Goal: Information Seeking & Learning: Find specific fact

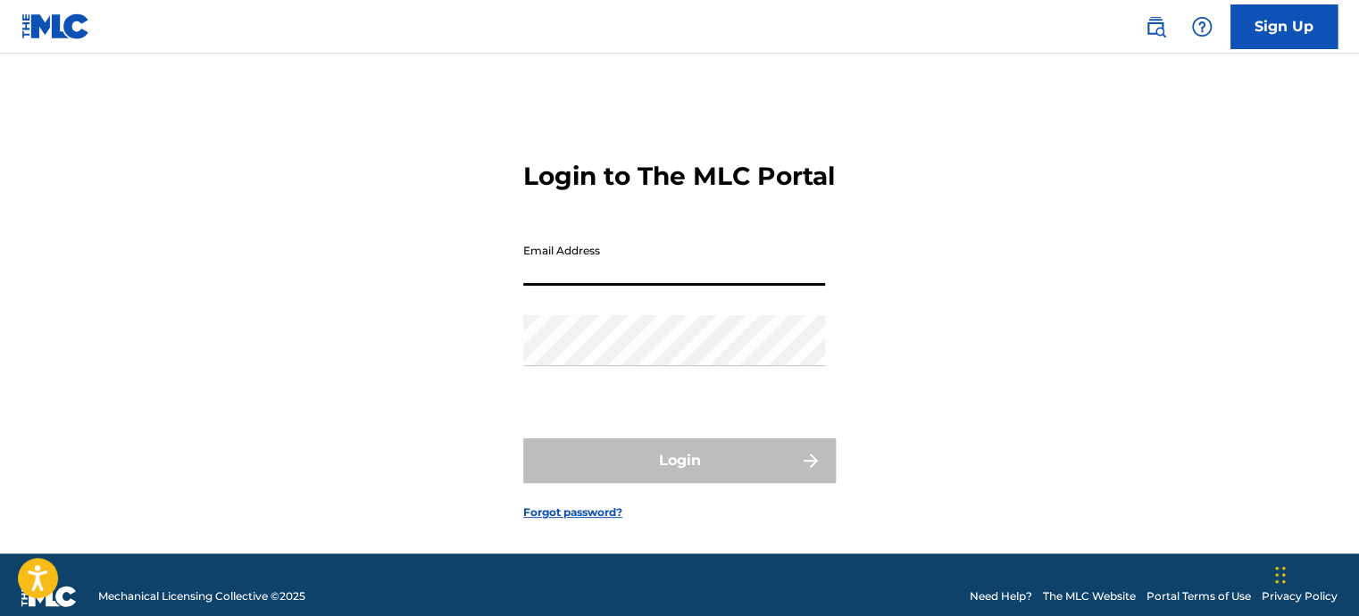
click at [633, 286] on input "Email Address" at bounding box center [674, 260] width 302 height 51
type input "aridcutts"
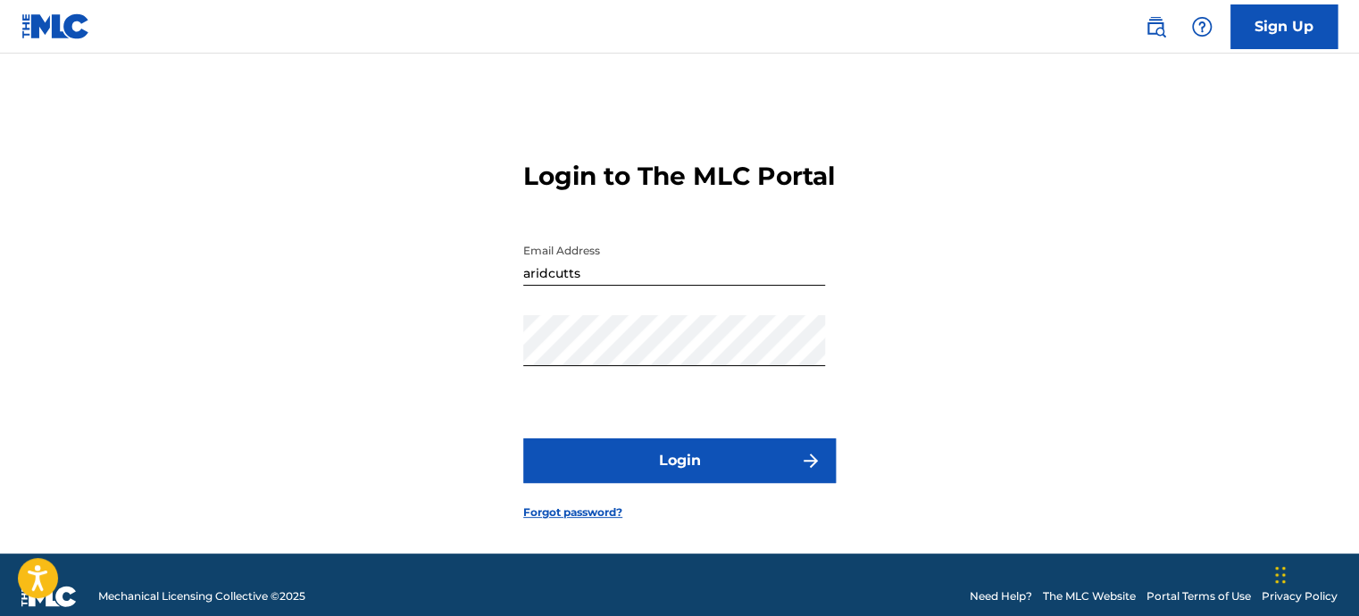
click at [662, 483] on button "Login" at bounding box center [679, 461] width 313 height 45
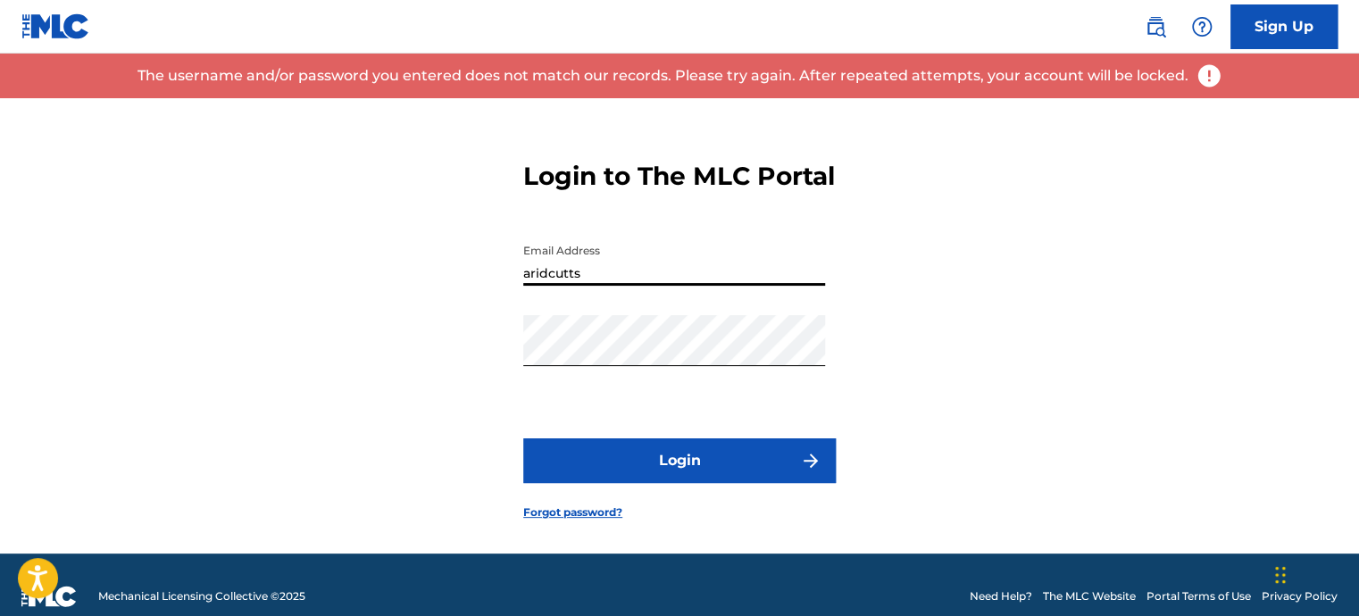
drag, startPoint x: 612, startPoint y: 301, endPoint x: 504, endPoint y: 313, distance: 108.8
click at [504, 313] on div "Login to The MLC Portal Email Address aridcutts Password Login Forgot password?" at bounding box center [679, 326] width 1250 height 456
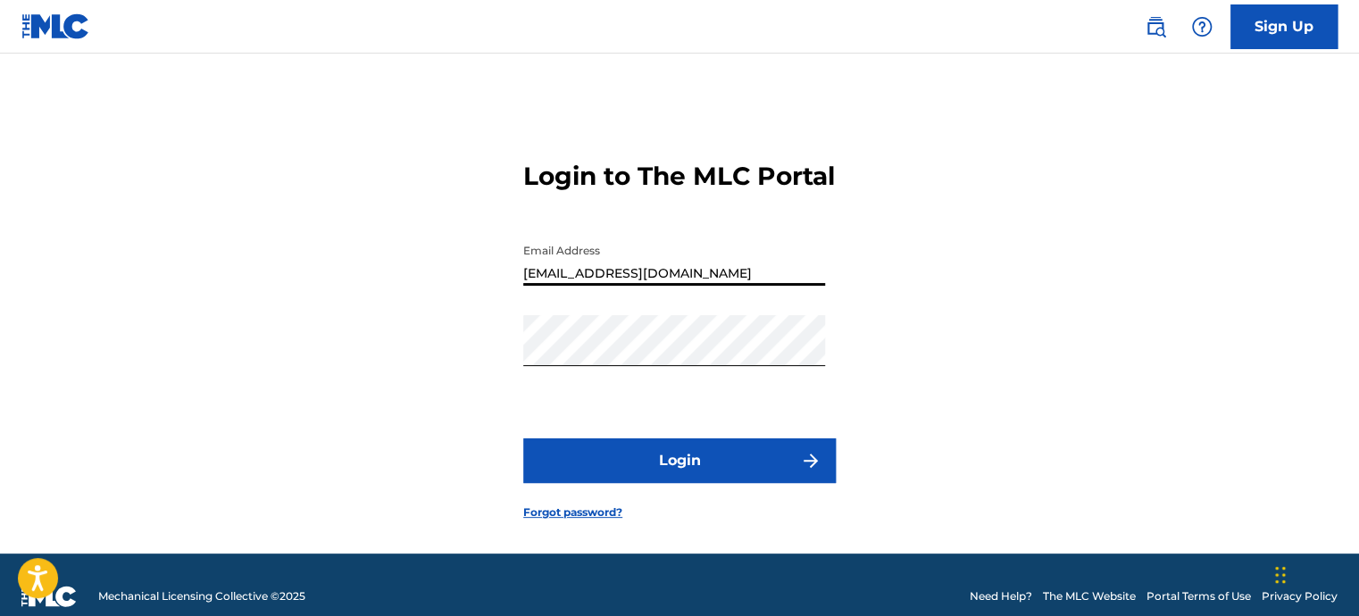
type input "[EMAIL_ADDRESS][DOMAIN_NAME]"
click at [677, 480] on button "Login" at bounding box center [679, 461] width 313 height 45
click at [598, 521] on link "Forgot password?" at bounding box center [572, 513] width 99 height 16
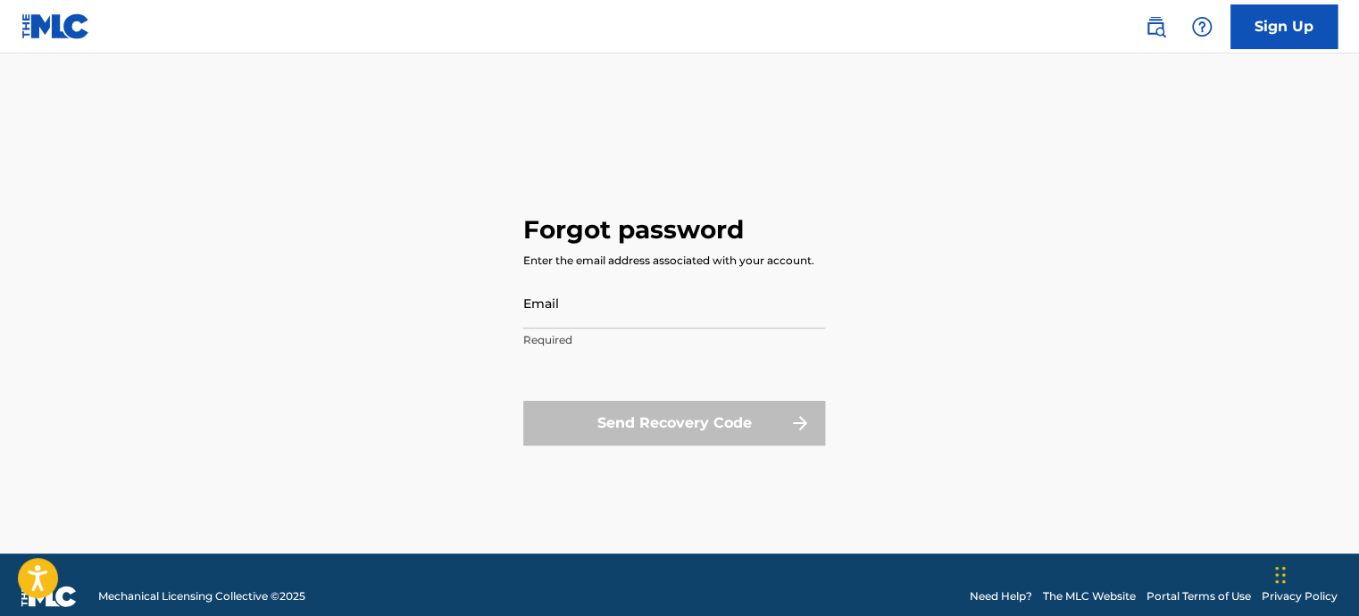
click at [581, 313] on input "Email" at bounding box center [674, 303] width 302 height 51
type input "[EMAIL_ADDRESS][DOMAIN_NAME]"
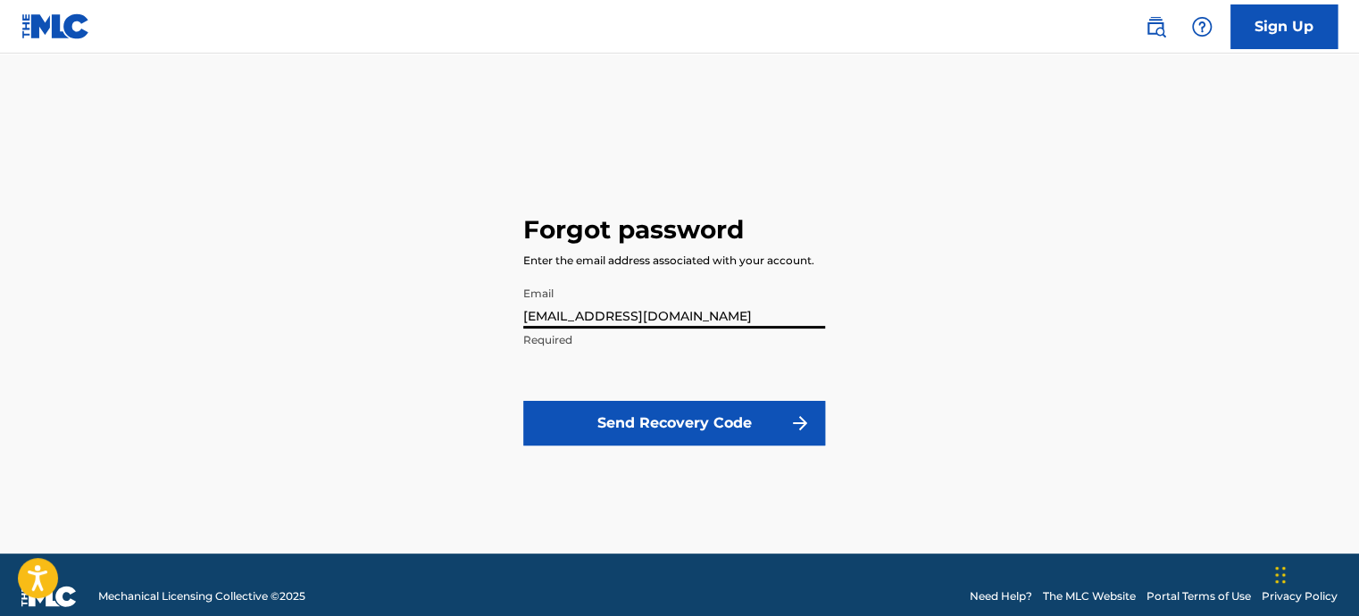
click at [653, 420] on button "Send Recovery Code" at bounding box center [674, 423] width 302 height 45
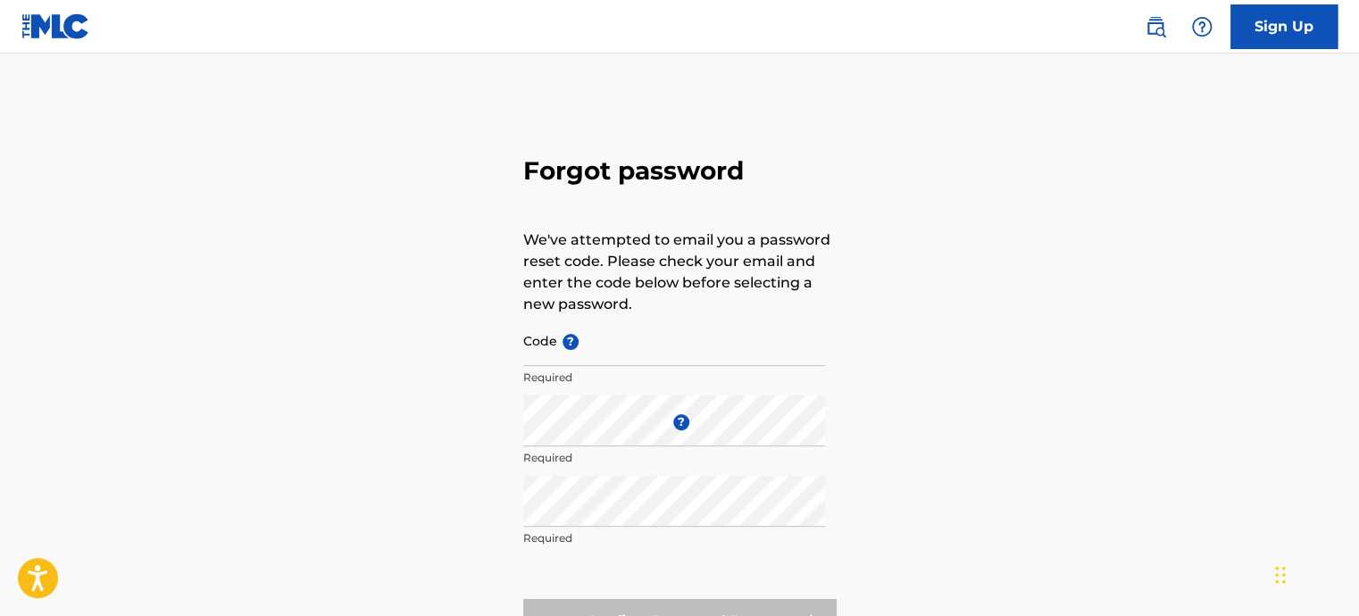
click at [573, 380] on p "Required" at bounding box center [674, 378] width 302 height 16
click at [579, 364] on input "Code ?" at bounding box center [674, 340] width 302 height 51
paste input "FP_5790271c1eca6623b761a52866cd"
type input "FP_5790271c1eca6623b761a52866cd"
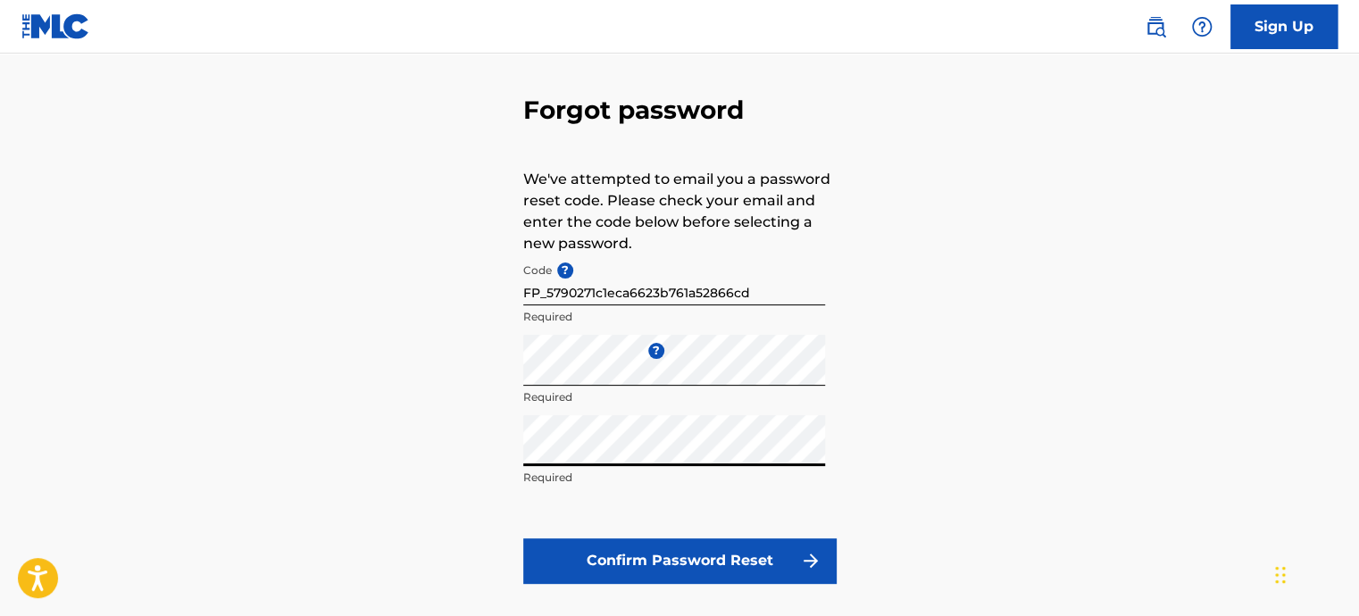
scroll to position [89, 0]
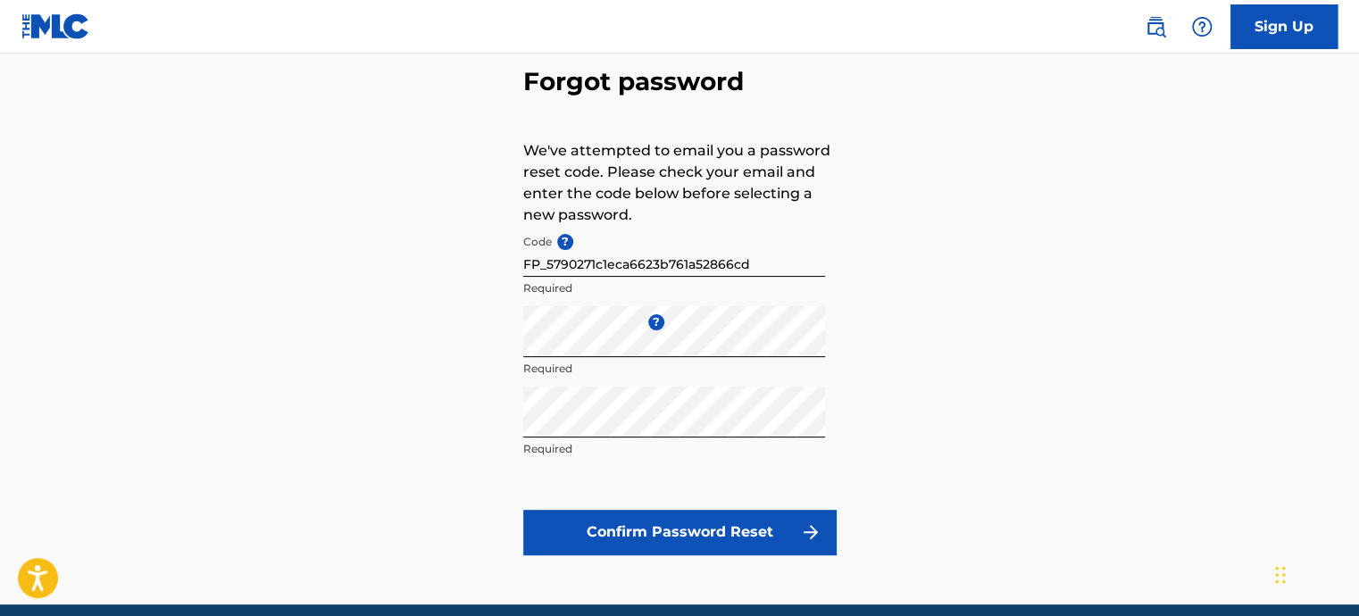
click at [692, 534] on button "Confirm Password Reset" at bounding box center [679, 532] width 313 height 45
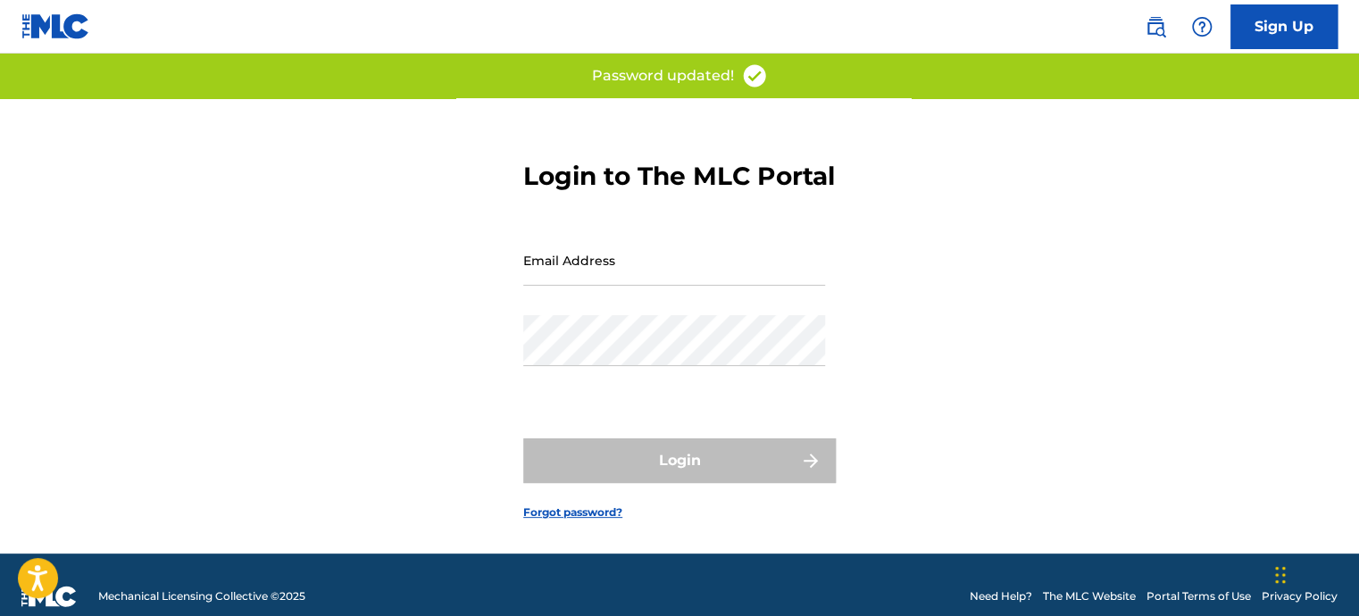
click at [585, 286] on input "Email Address" at bounding box center [674, 260] width 302 height 51
type input "[EMAIL_ADDRESS][DOMAIN_NAME]"
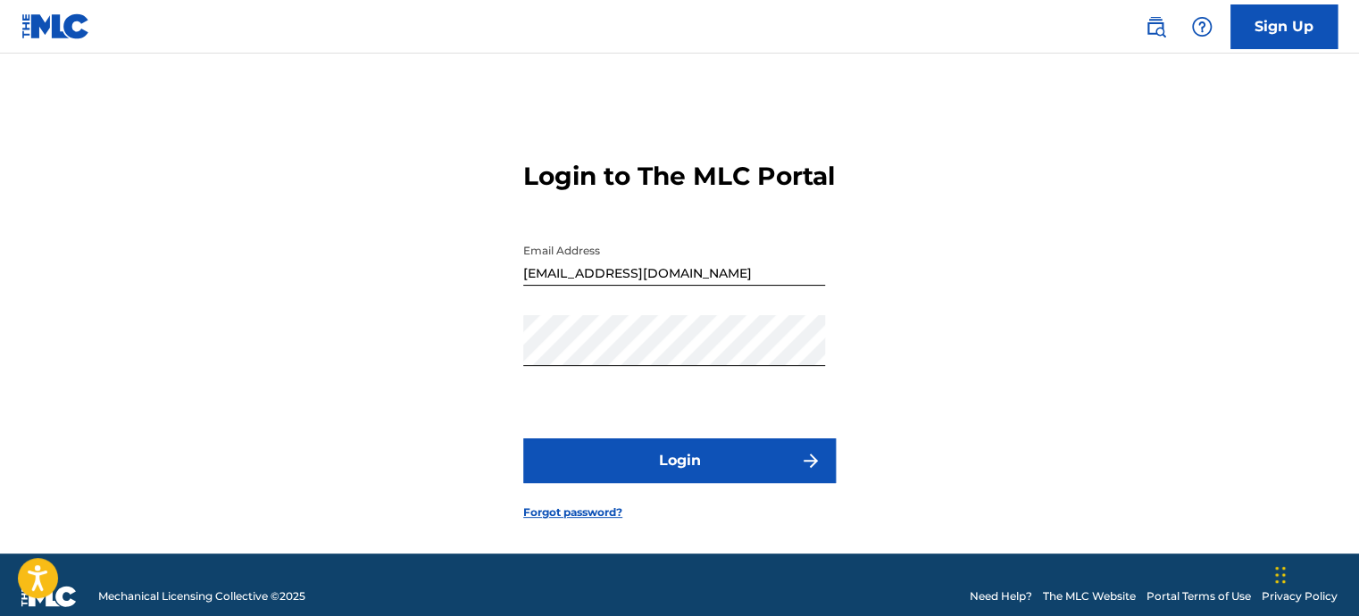
click at [669, 481] on button "Login" at bounding box center [679, 461] width 313 height 45
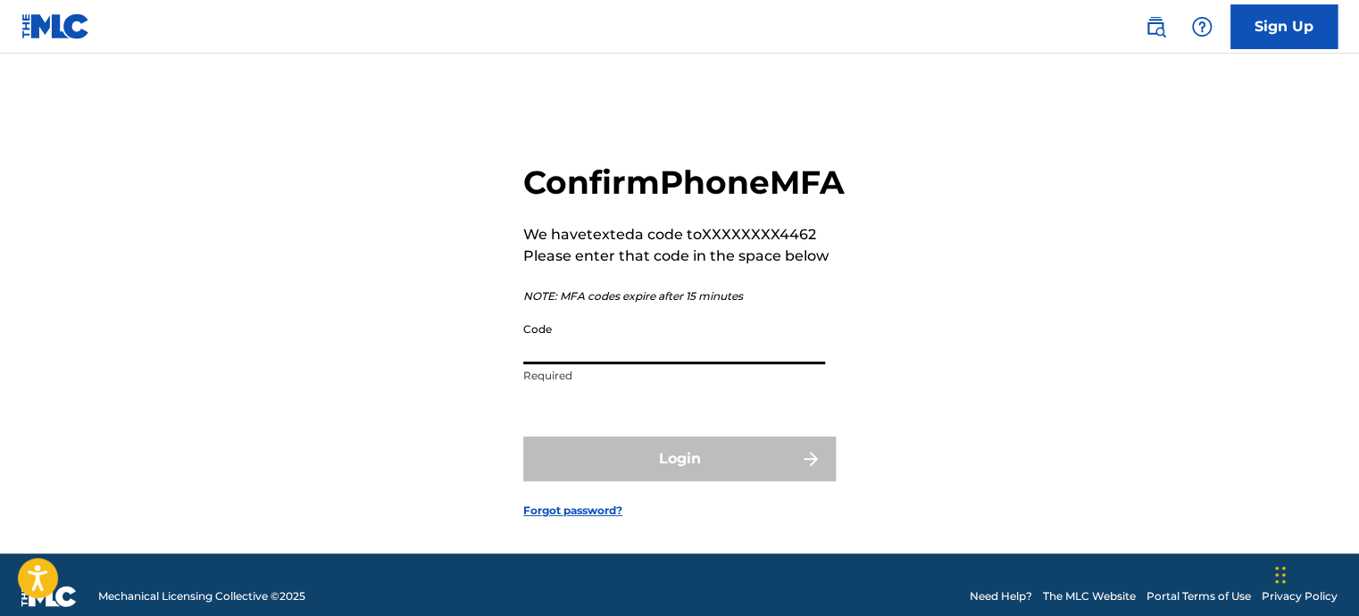
click at [557, 364] on input "Code" at bounding box center [674, 338] width 302 height 51
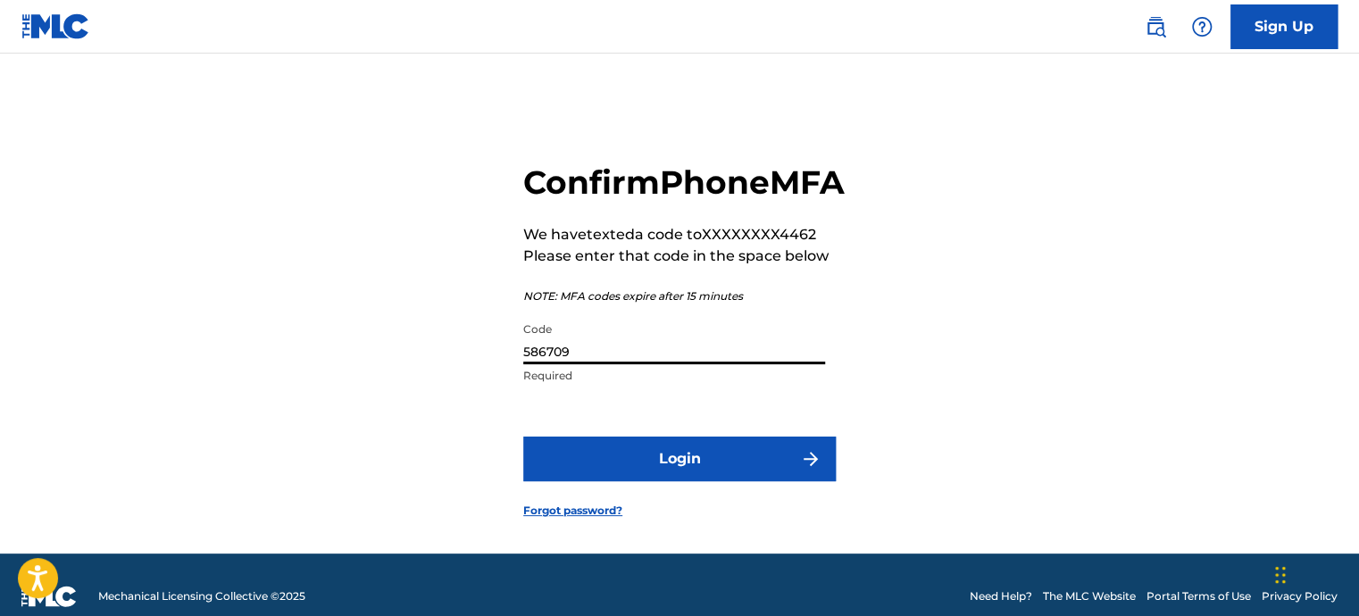
type input "586709"
drag, startPoint x: 564, startPoint y: 436, endPoint x: 589, endPoint y: 479, distance: 49.2
click at [586, 474] on form "Confirm Phone MFA We have texted a code to XXXXXXXX4462 Please enter that code …" at bounding box center [679, 326] width 313 height 456
drag, startPoint x: 589, startPoint y: 479, endPoint x: 650, endPoint y: 490, distance: 62.7
click at [650, 481] on button "Login" at bounding box center [679, 459] width 313 height 45
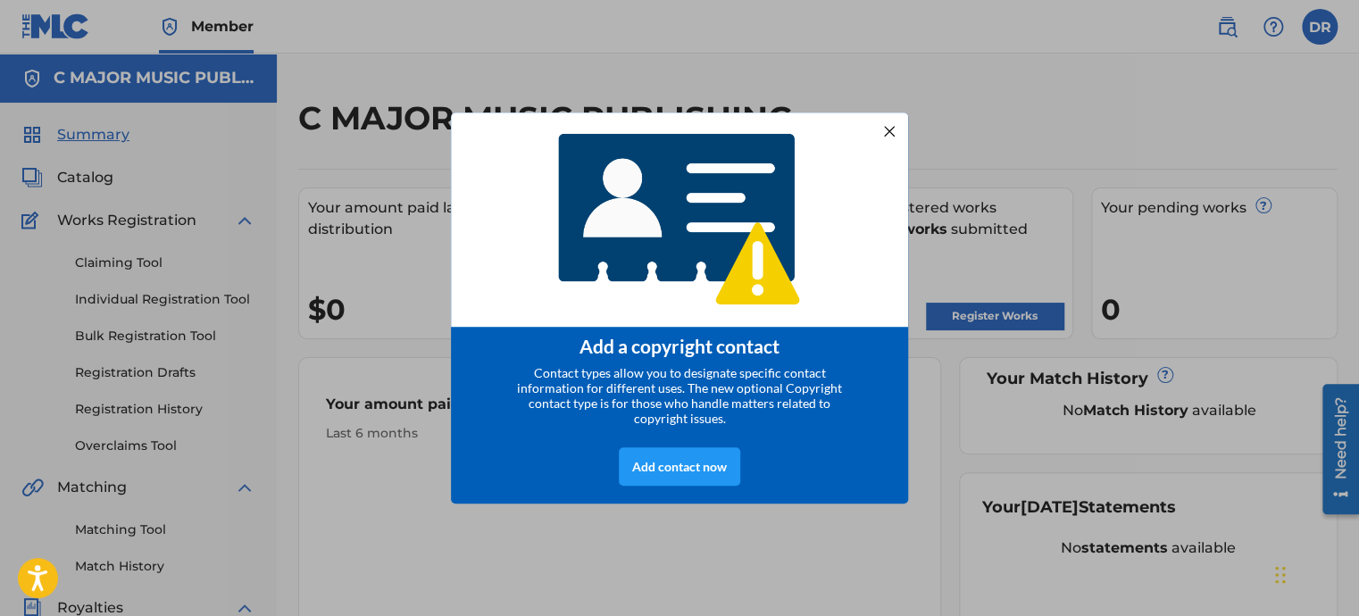
click at [887, 131] on div at bounding box center [889, 131] width 23 height 23
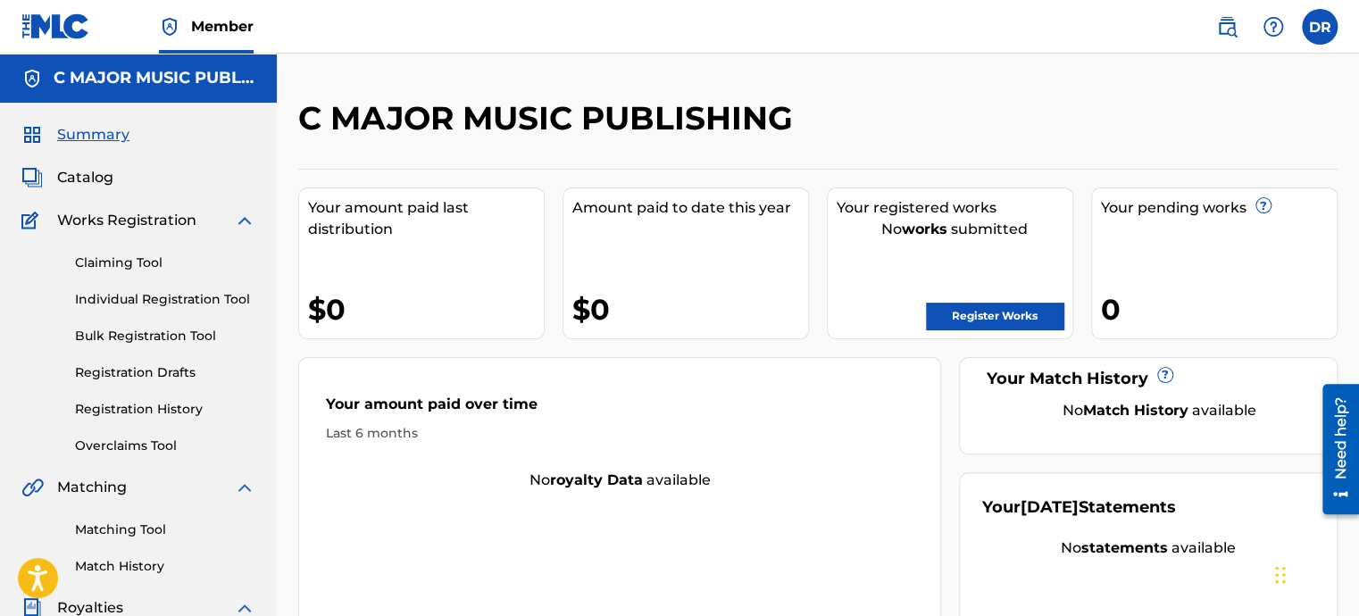
click at [97, 177] on span "Catalog" at bounding box center [85, 177] width 56 height 21
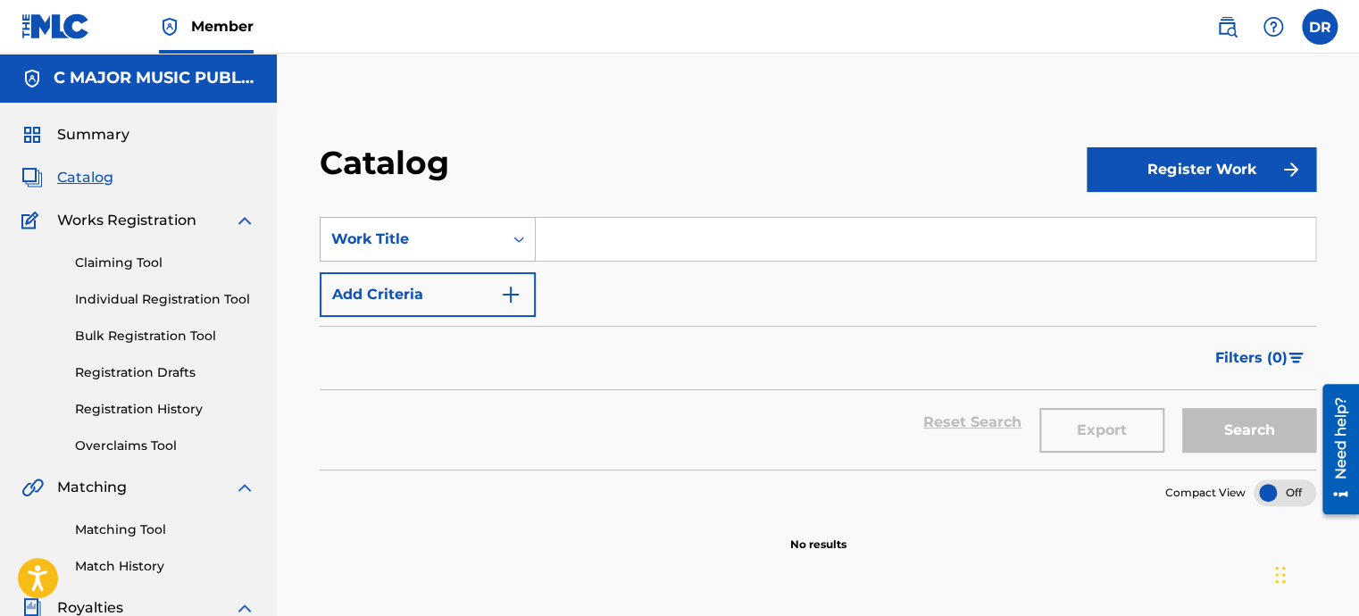
click at [522, 237] on icon "Search Form" at bounding box center [519, 239] width 18 height 18
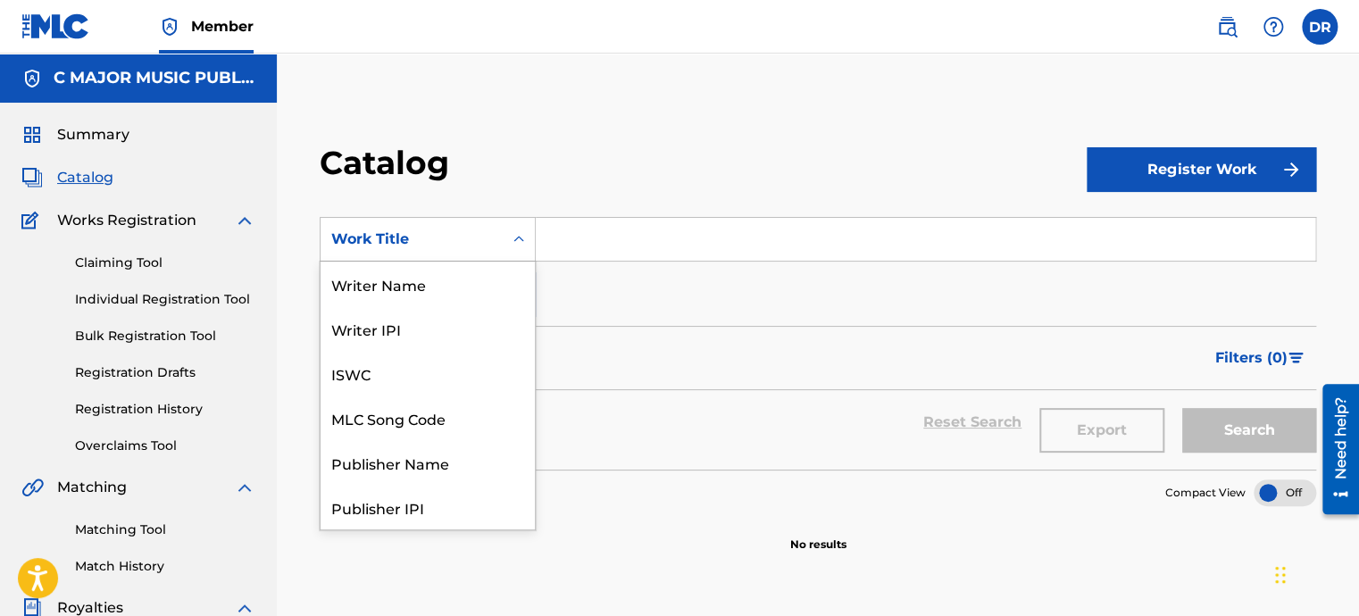
scroll to position [268, 0]
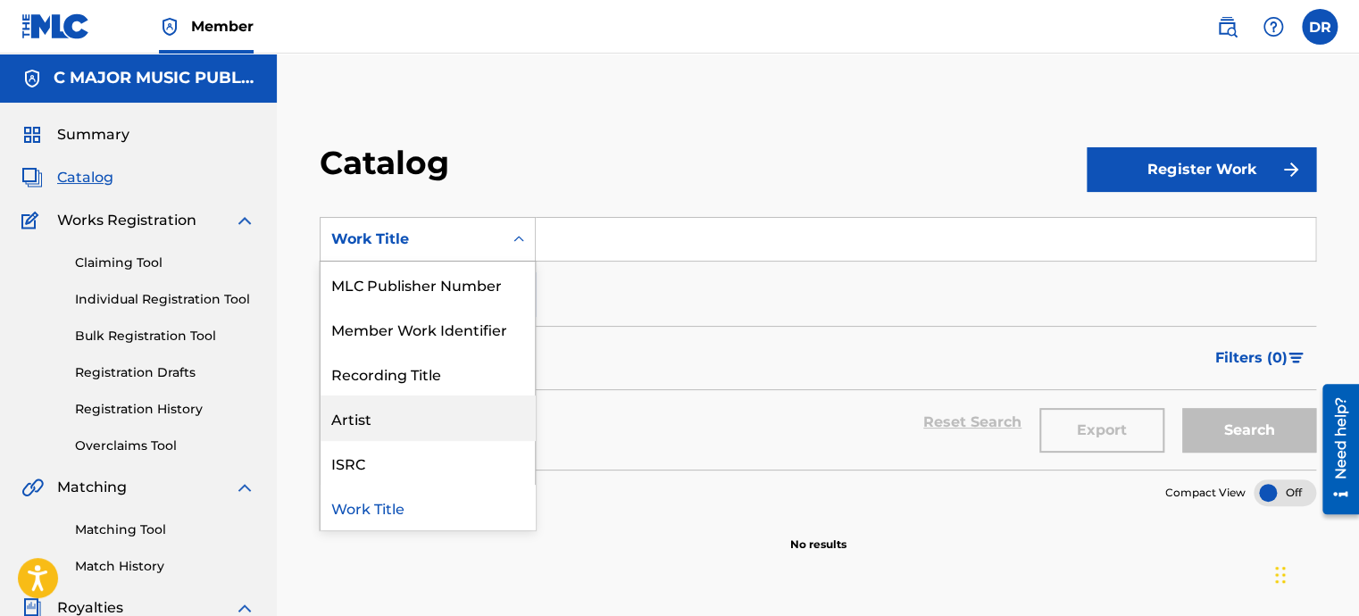
click at [397, 428] on div "Artist" at bounding box center [428, 418] width 214 height 45
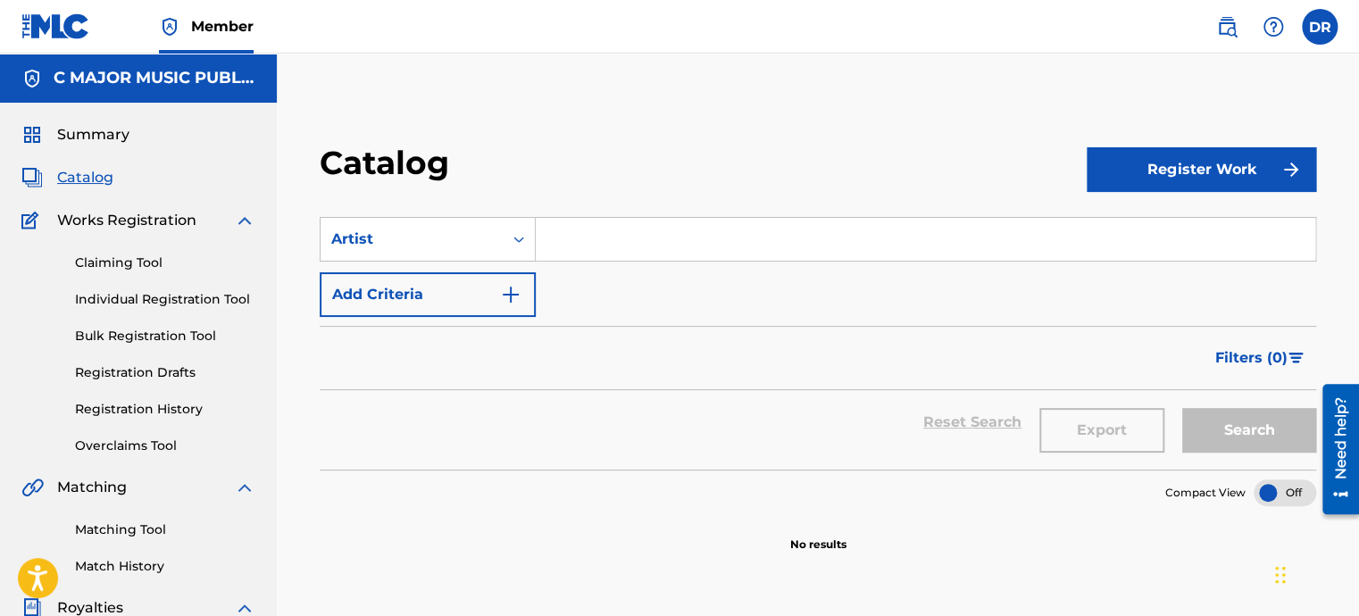
click at [612, 235] on input "Search Form" at bounding box center [926, 239] width 780 height 43
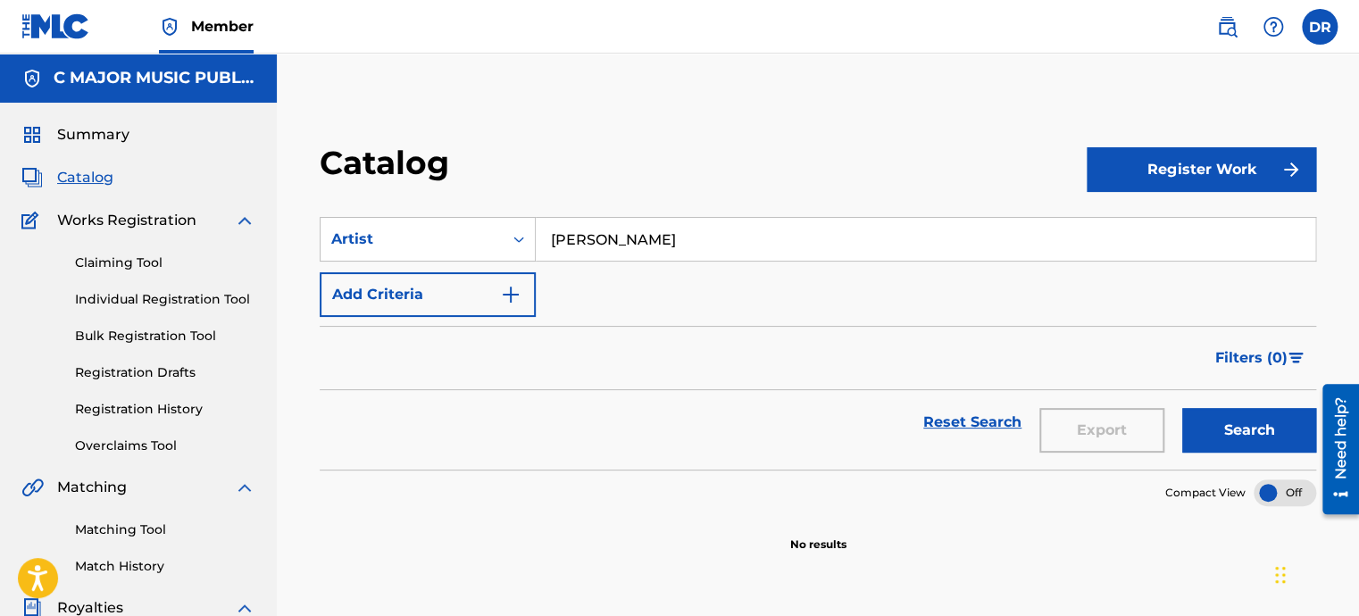
type input "[PERSON_NAME]"
click at [1215, 427] on button "Search" at bounding box center [1250, 430] width 134 height 45
click at [1229, 427] on button "Search" at bounding box center [1250, 430] width 134 height 45
click at [104, 134] on span "Summary" at bounding box center [93, 134] width 72 height 21
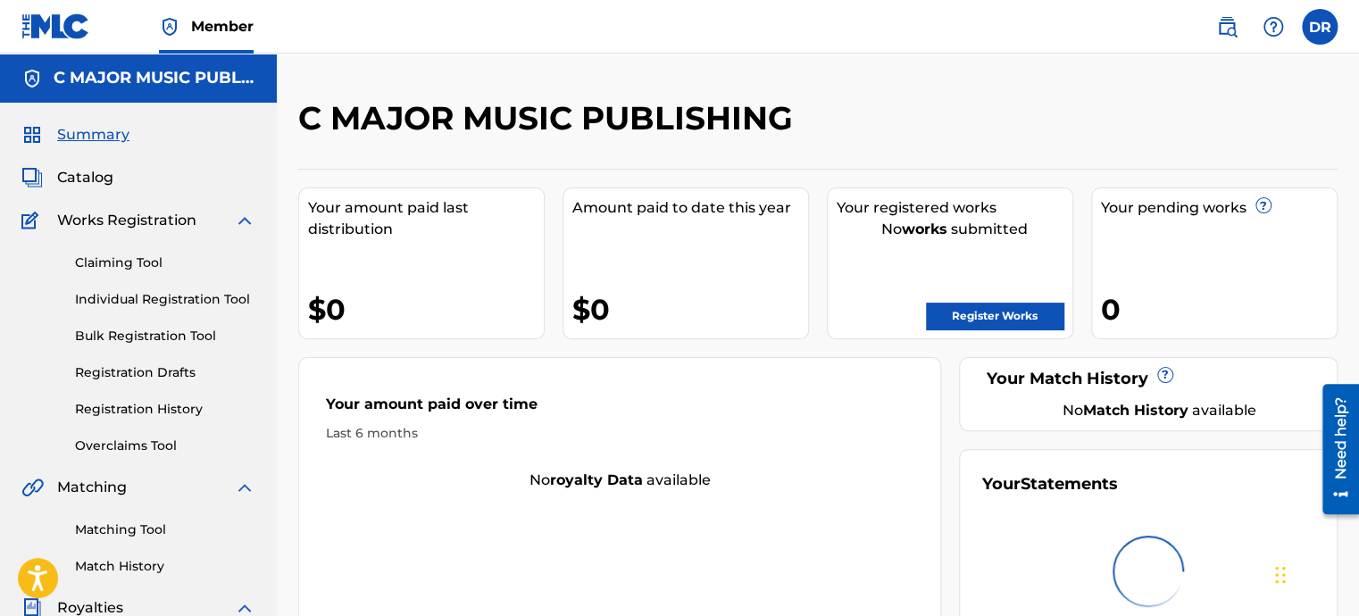
click at [158, 415] on link "Registration History" at bounding box center [165, 409] width 180 height 19
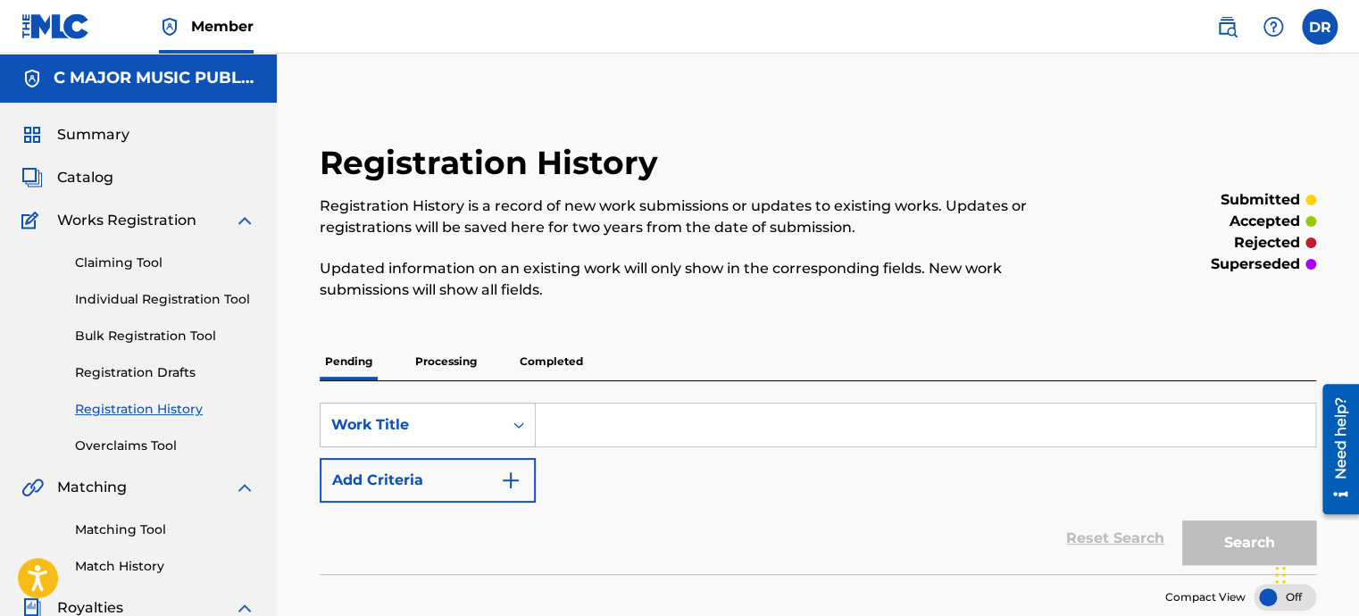
click at [115, 138] on span "Summary" at bounding box center [93, 134] width 72 height 21
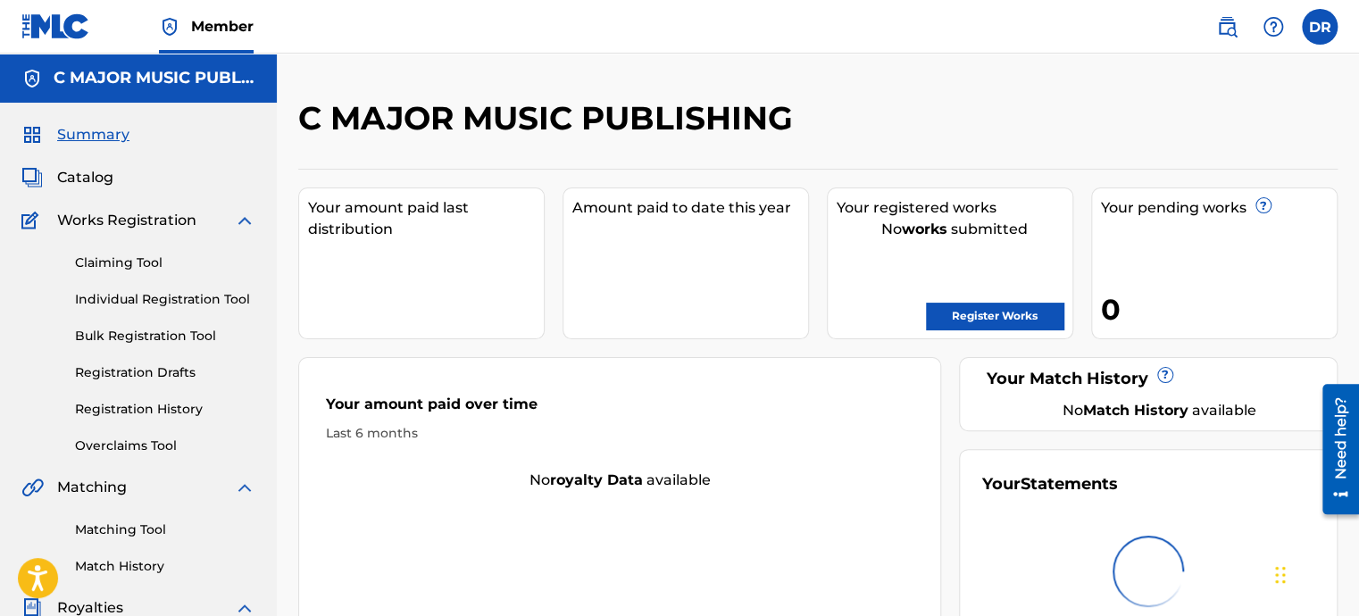
click at [1228, 30] on img at bounding box center [1226, 26] width 21 height 21
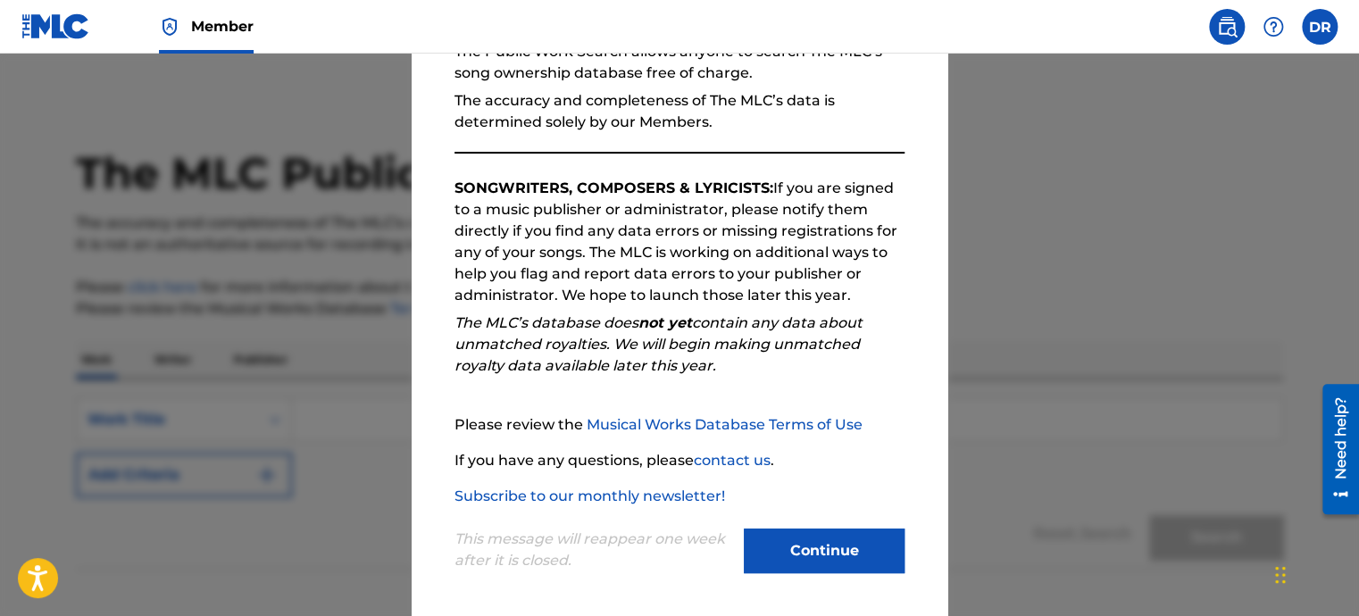
scroll to position [200, 0]
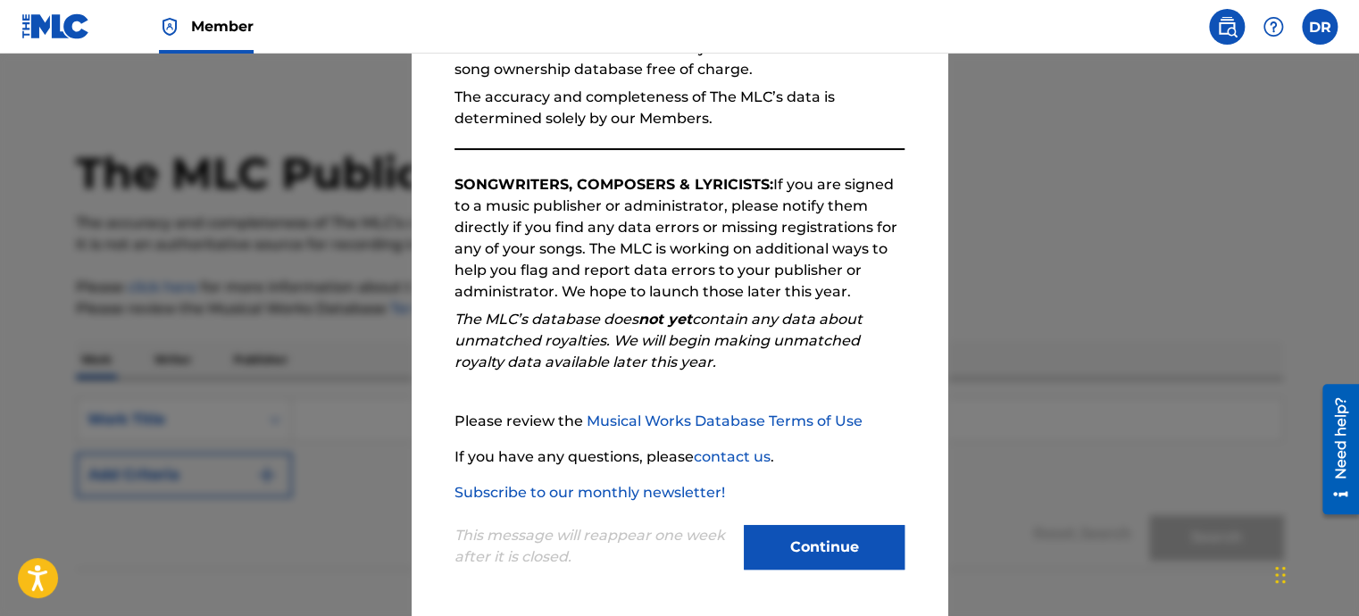
click at [815, 541] on button "Continue" at bounding box center [824, 547] width 161 height 45
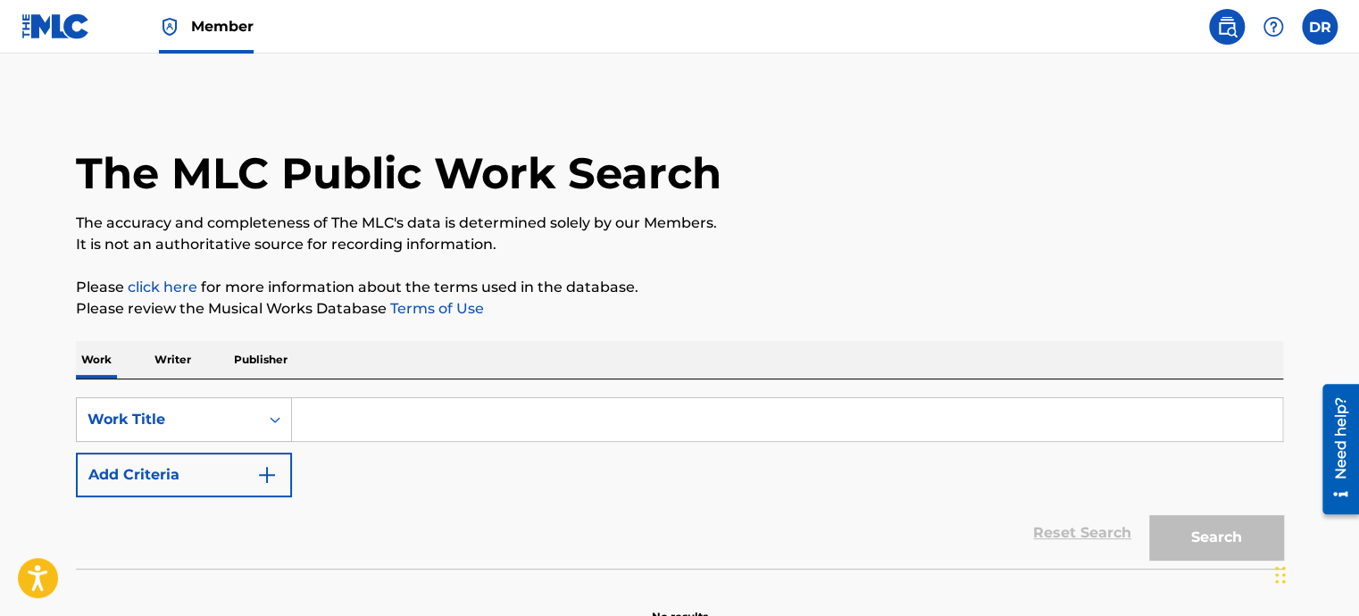
click at [405, 438] on input "Search Form" at bounding box center [787, 419] width 990 height 43
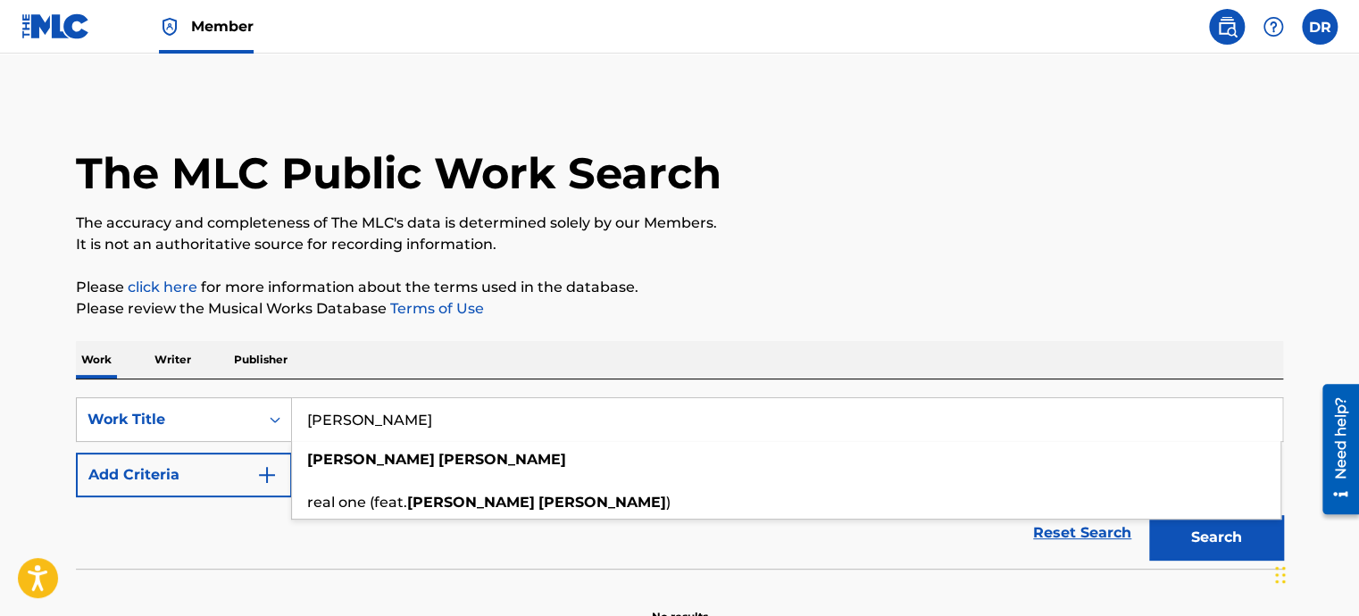
type input "[PERSON_NAME]"
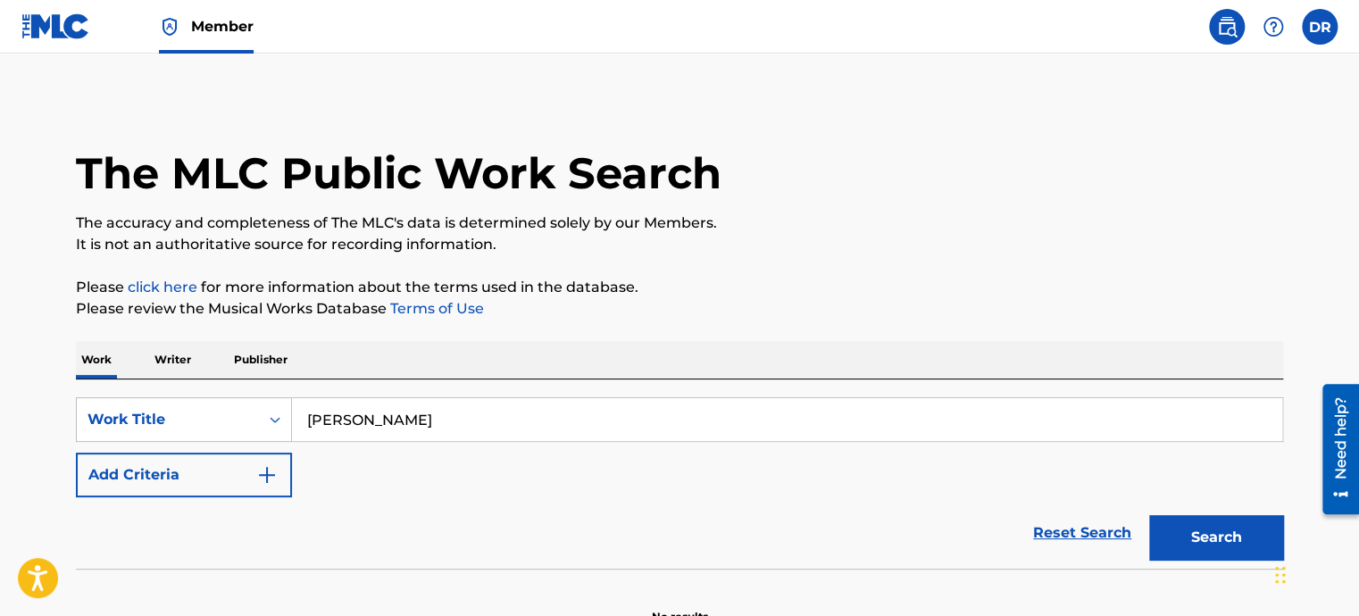
click at [1175, 534] on button "Search" at bounding box center [1216, 537] width 134 height 45
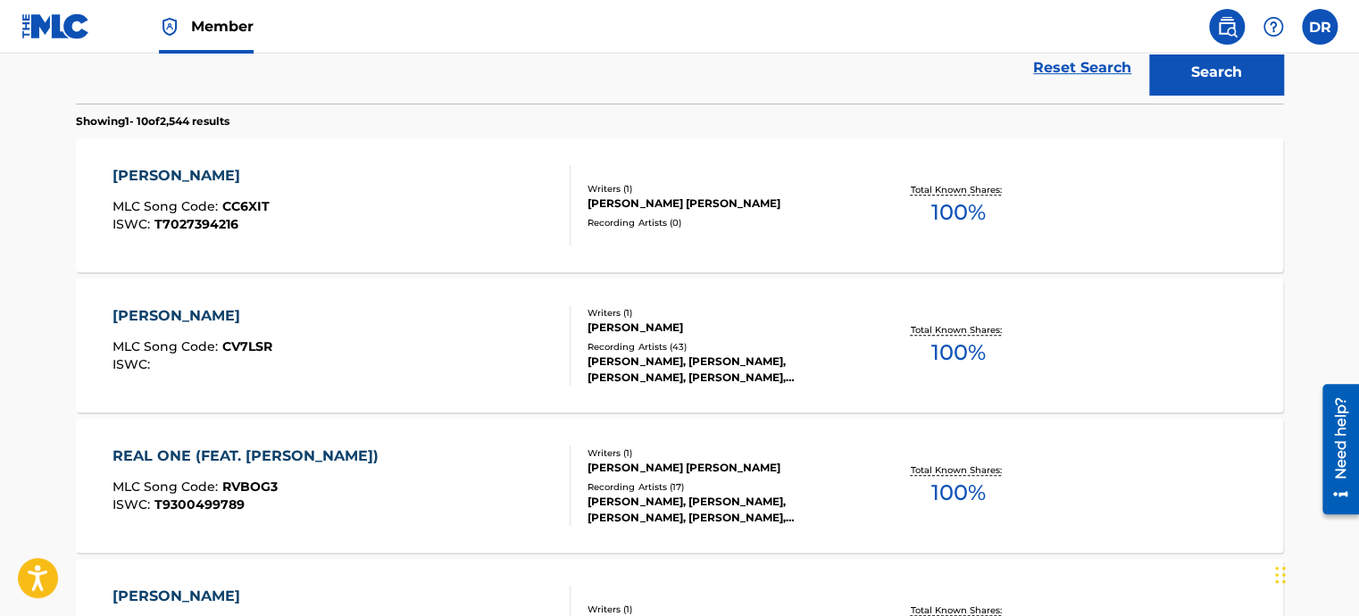
scroll to position [479, 0]
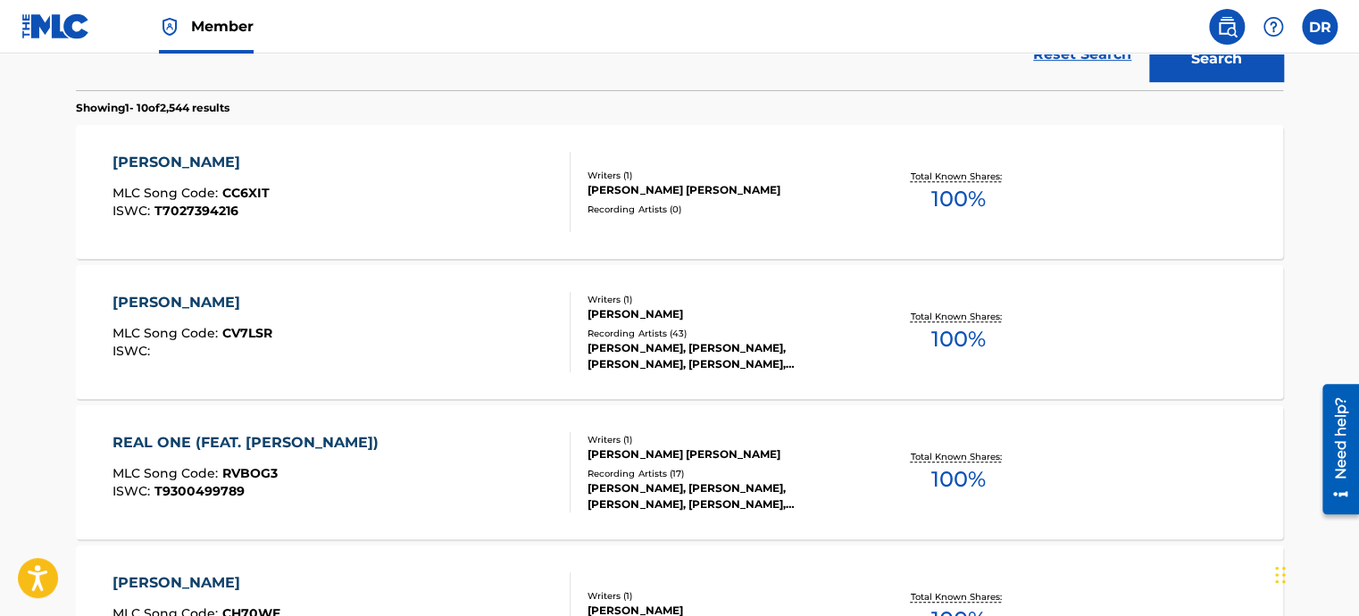
drag, startPoint x: 1358, startPoint y: 220, endPoint x: 1358, endPoint y: 236, distance: 16.1
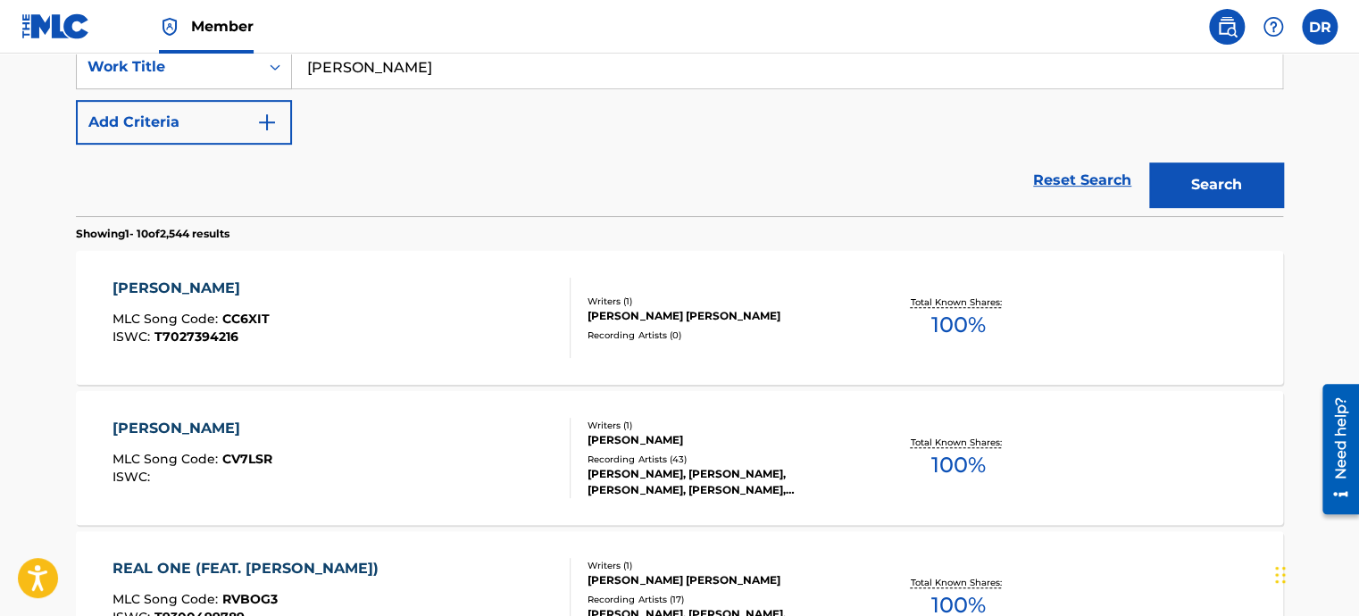
scroll to position [357, 0]
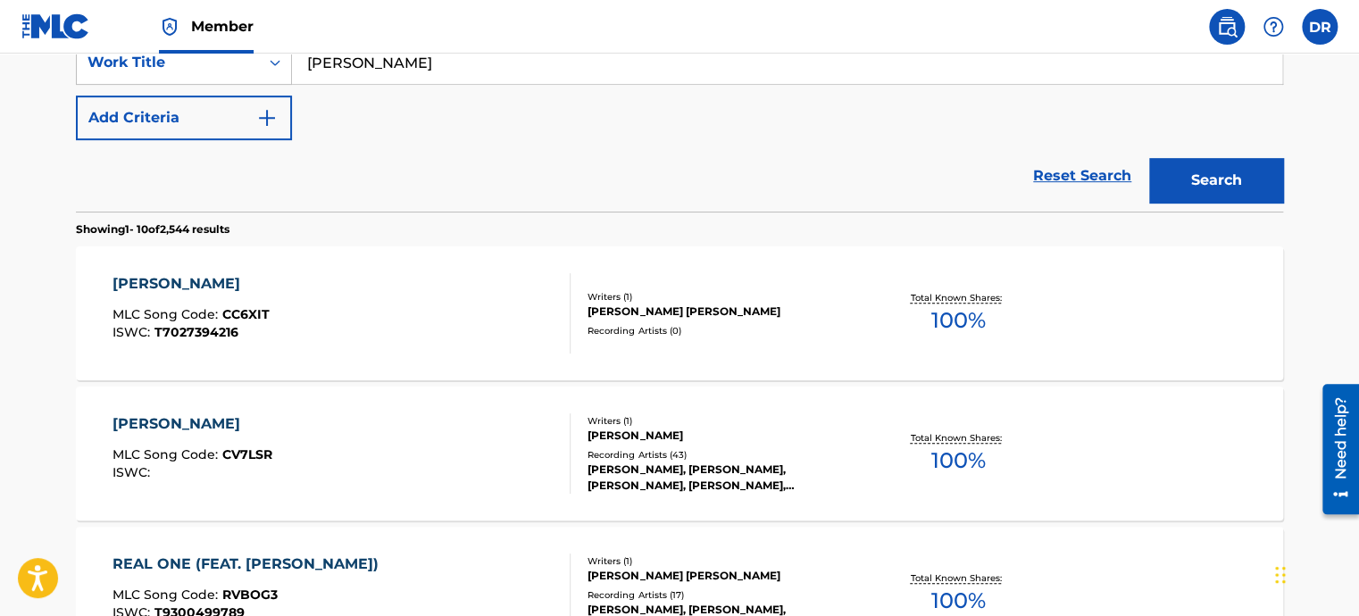
click at [614, 307] on div "[PERSON_NAME] [PERSON_NAME]" at bounding box center [723, 312] width 270 height 16
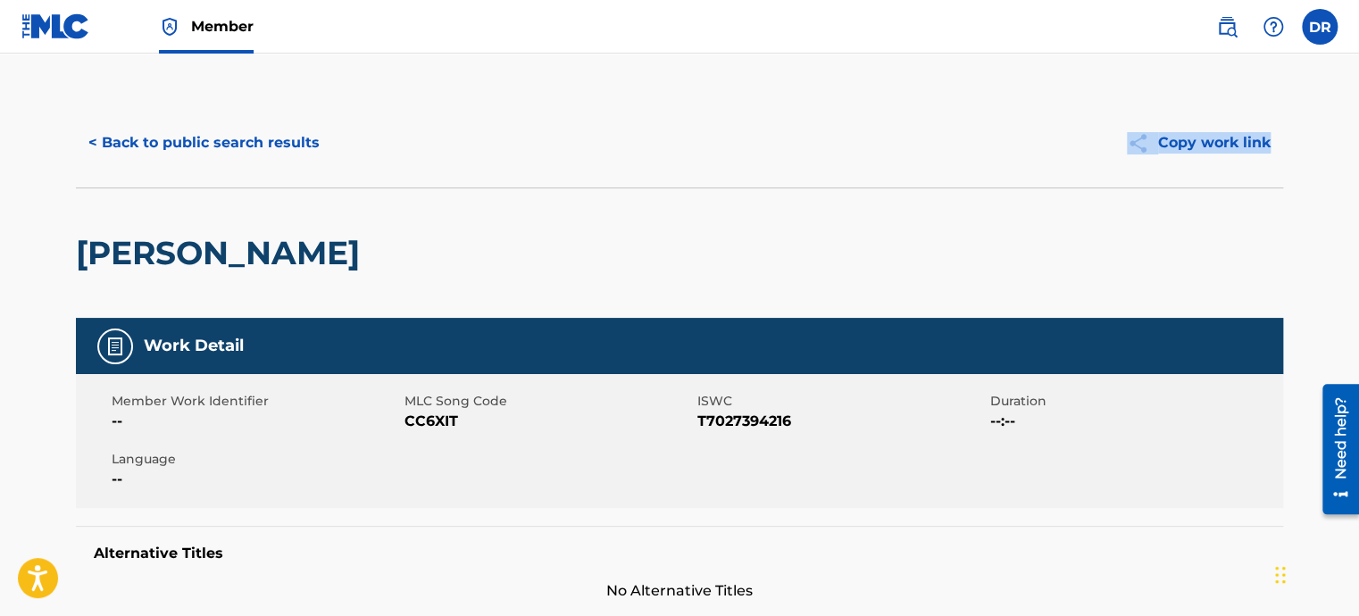
drag, startPoint x: 1358, startPoint y: 152, endPoint x: 1358, endPoint y: 188, distance: 35.7
drag, startPoint x: 1358, startPoint y: 188, endPoint x: 1358, endPoint y: 198, distance: 10.8
click at [1358, 198] on html "Accessibility Screen-Reader Guide, Feedback, and Issue Reporting | New window C…" at bounding box center [679, 308] width 1359 height 616
drag, startPoint x: 1356, startPoint y: 205, endPoint x: 1358, endPoint y: 233, distance: 28.6
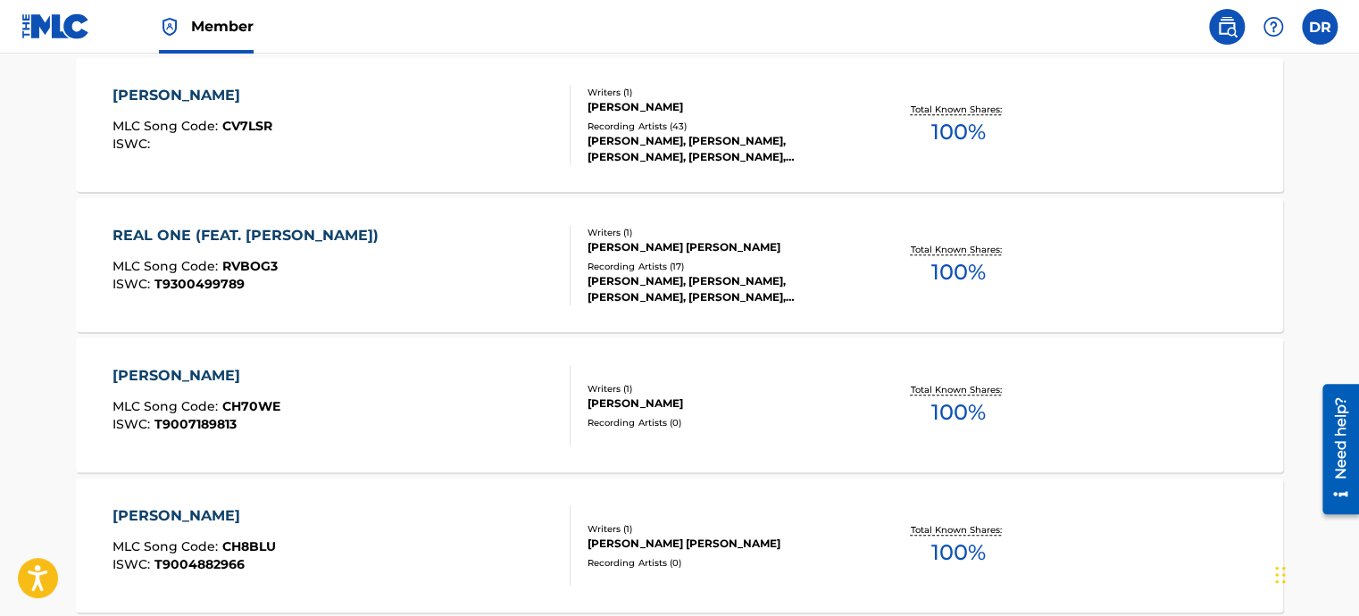
scroll to position [689, 0]
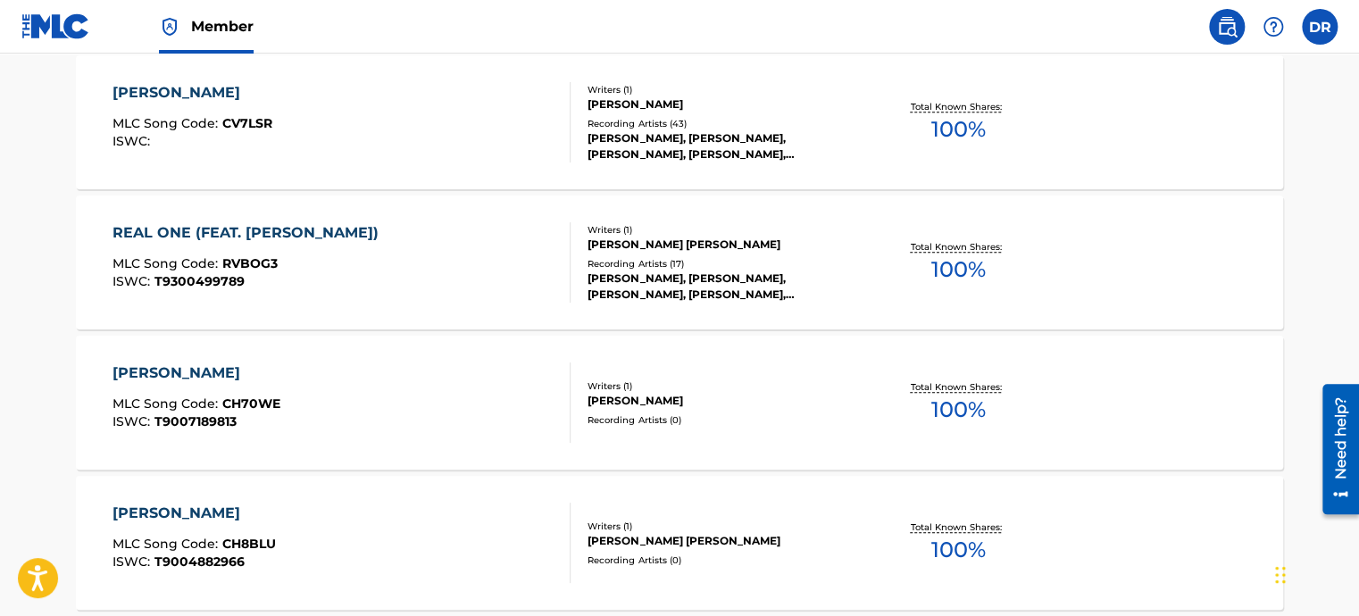
click at [364, 235] on div "REAL ONE (FEAT. [PERSON_NAME])" at bounding box center [250, 232] width 275 height 21
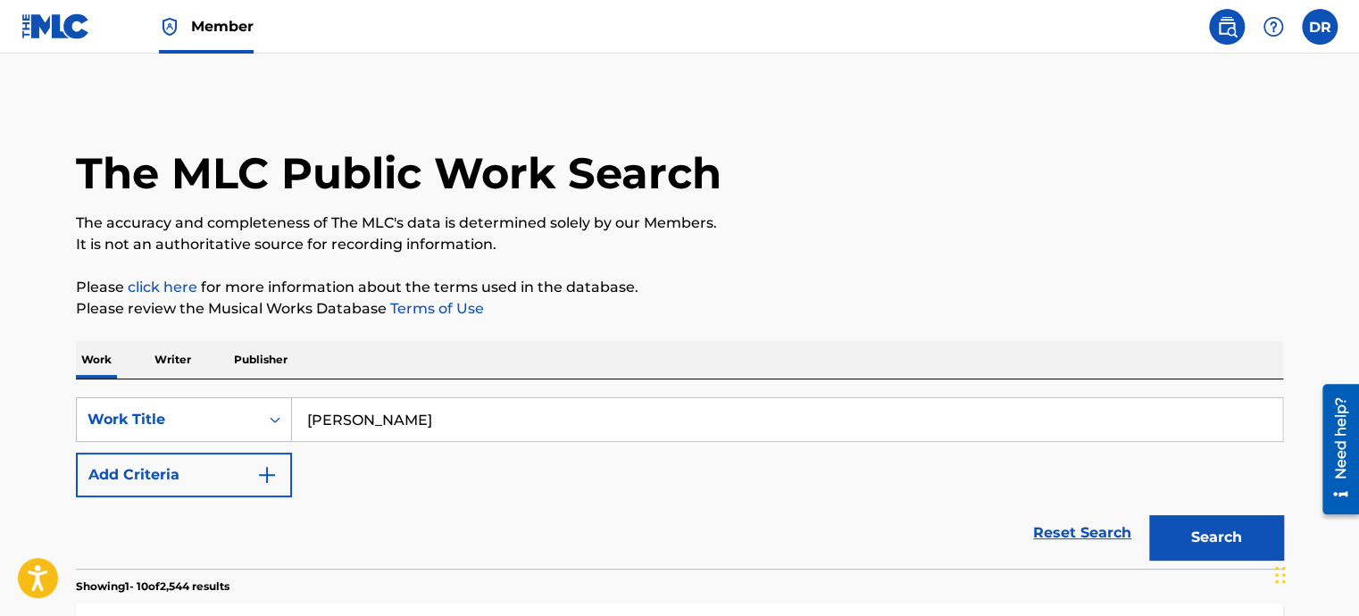
click at [511, 428] on input "[PERSON_NAME]" at bounding box center [787, 419] width 990 height 43
type input "[PERSON_NAME] dreamin"
click at [1198, 538] on button "Search" at bounding box center [1216, 537] width 134 height 45
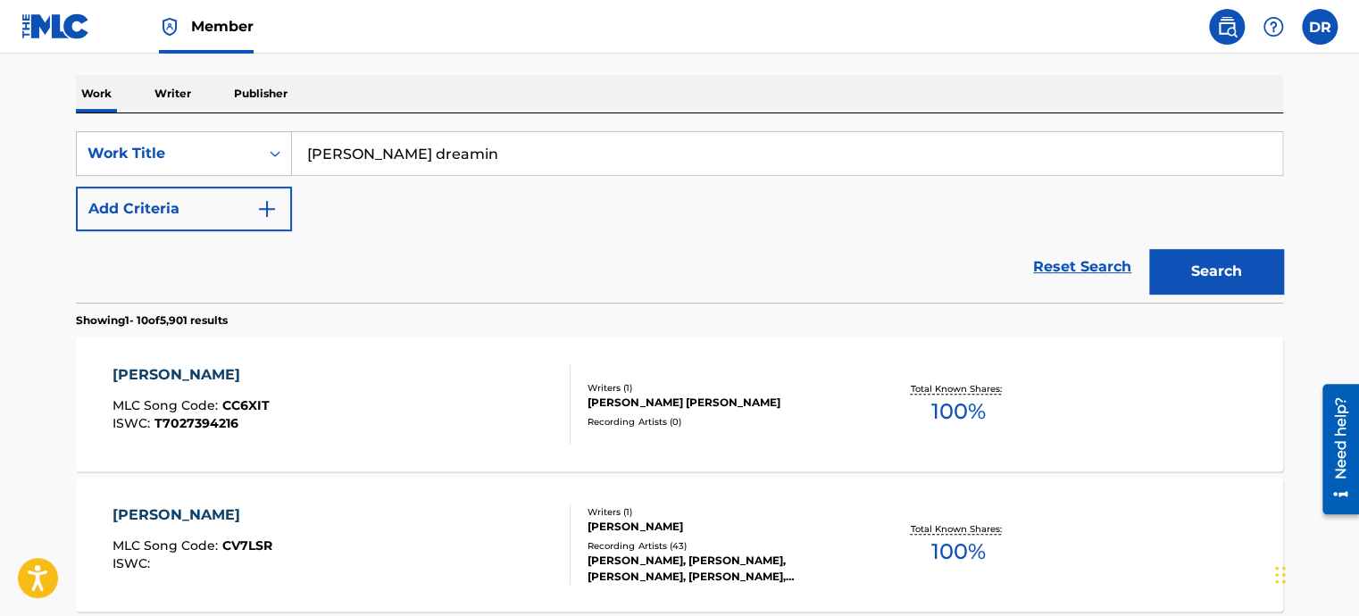
scroll to position [268, 0]
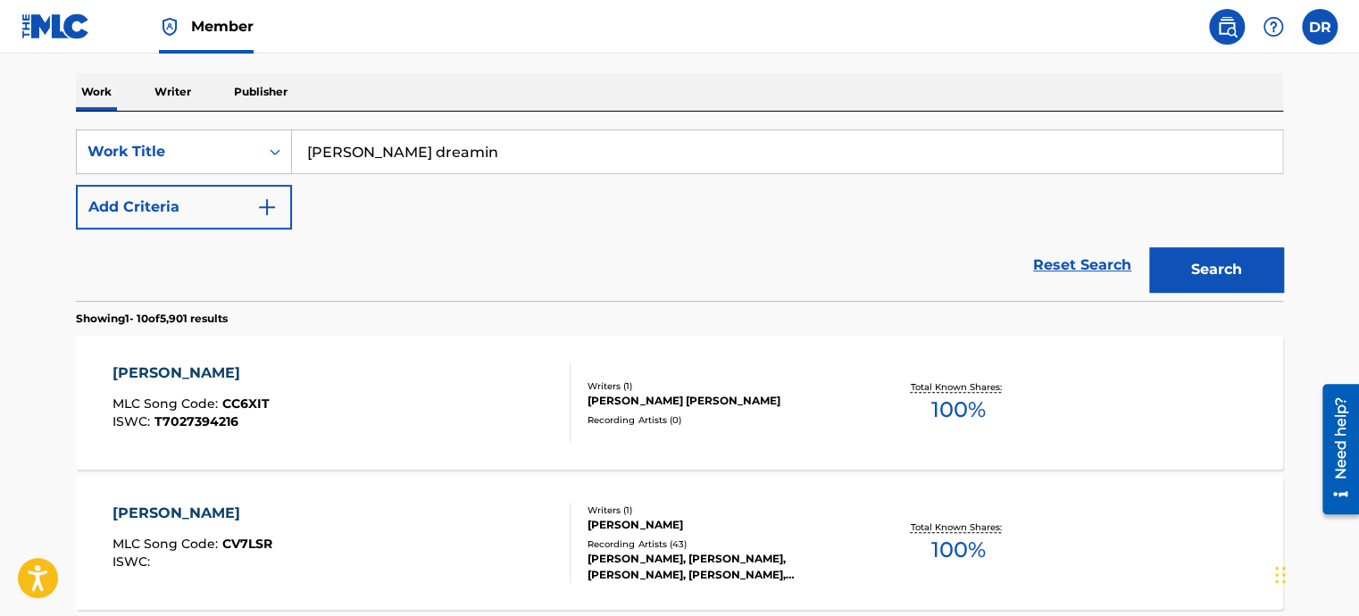
click at [625, 398] on div "[PERSON_NAME] [PERSON_NAME]" at bounding box center [723, 401] width 270 height 16
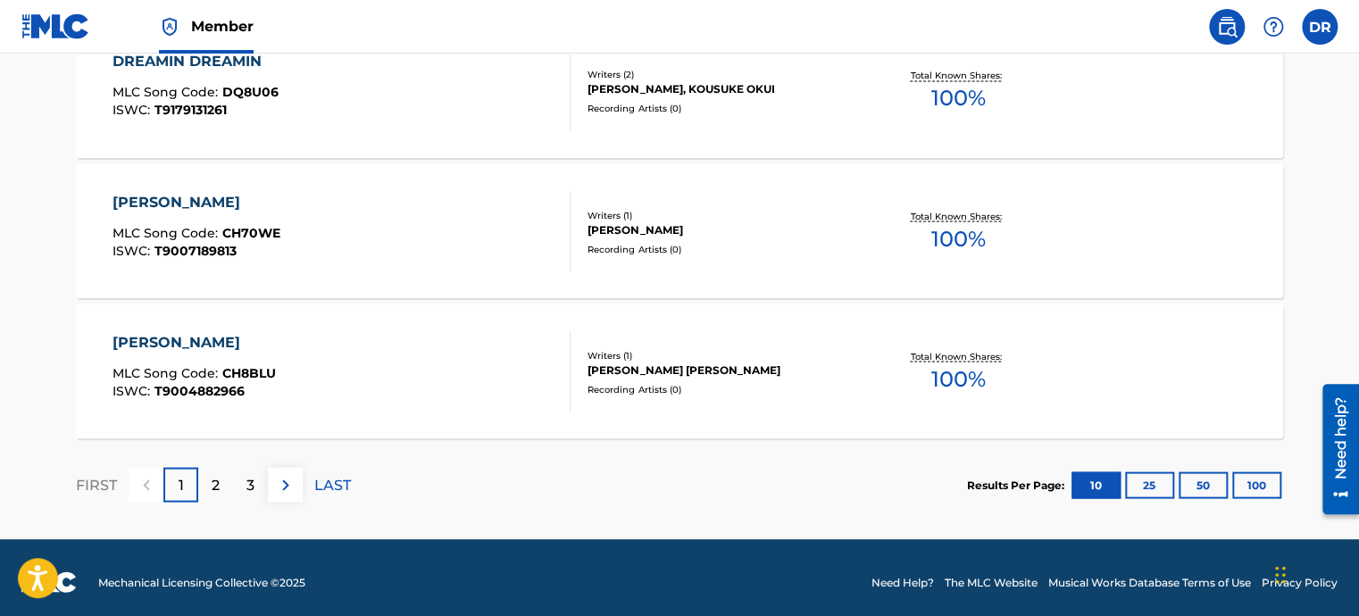
scroll to position [1569, 0]
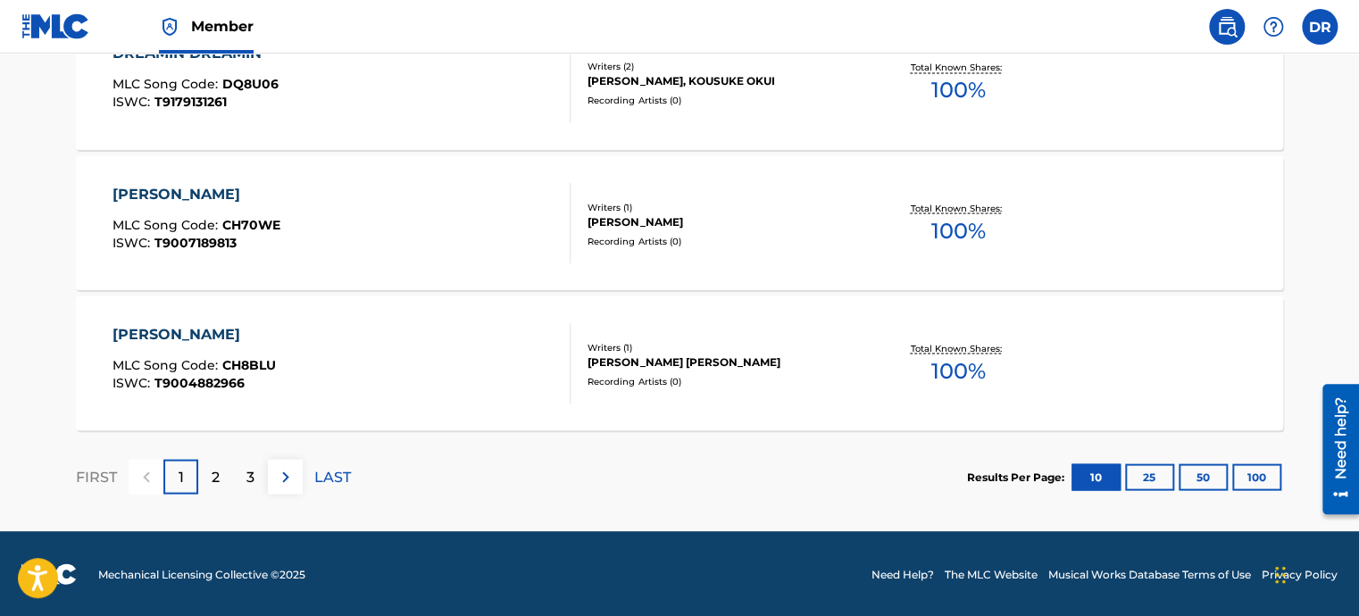
click at [297, 484] on button at bounding box center [285, 476] width 35 height 35
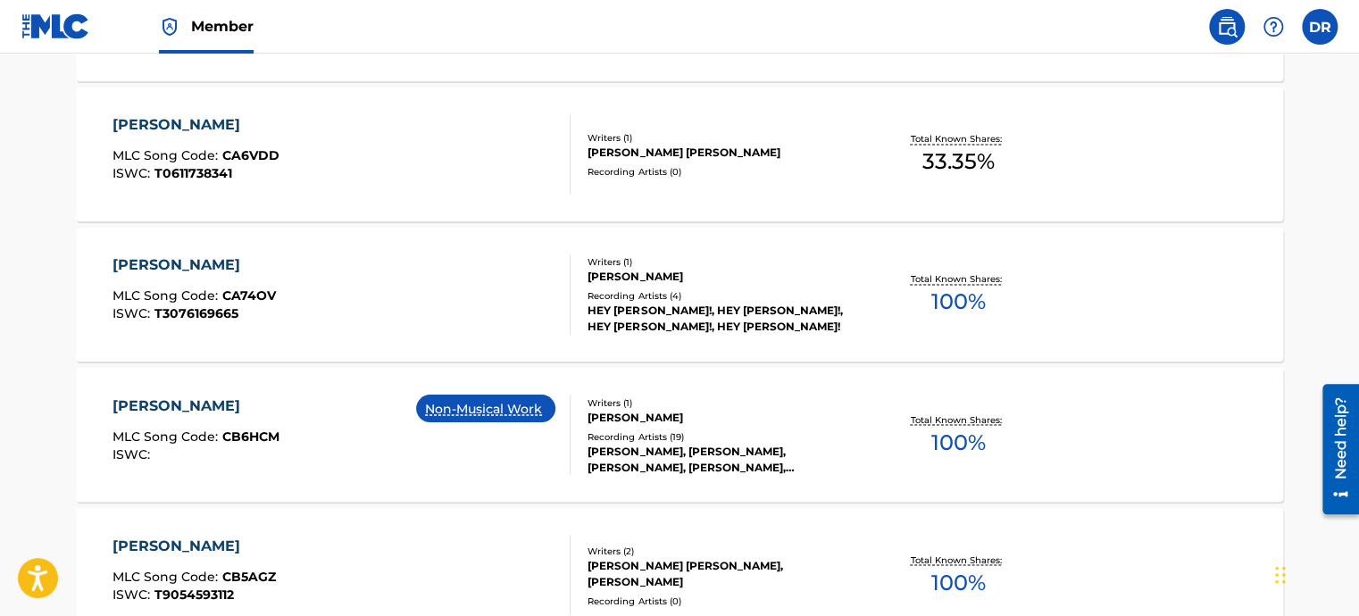
scroll to position [1212, 0]
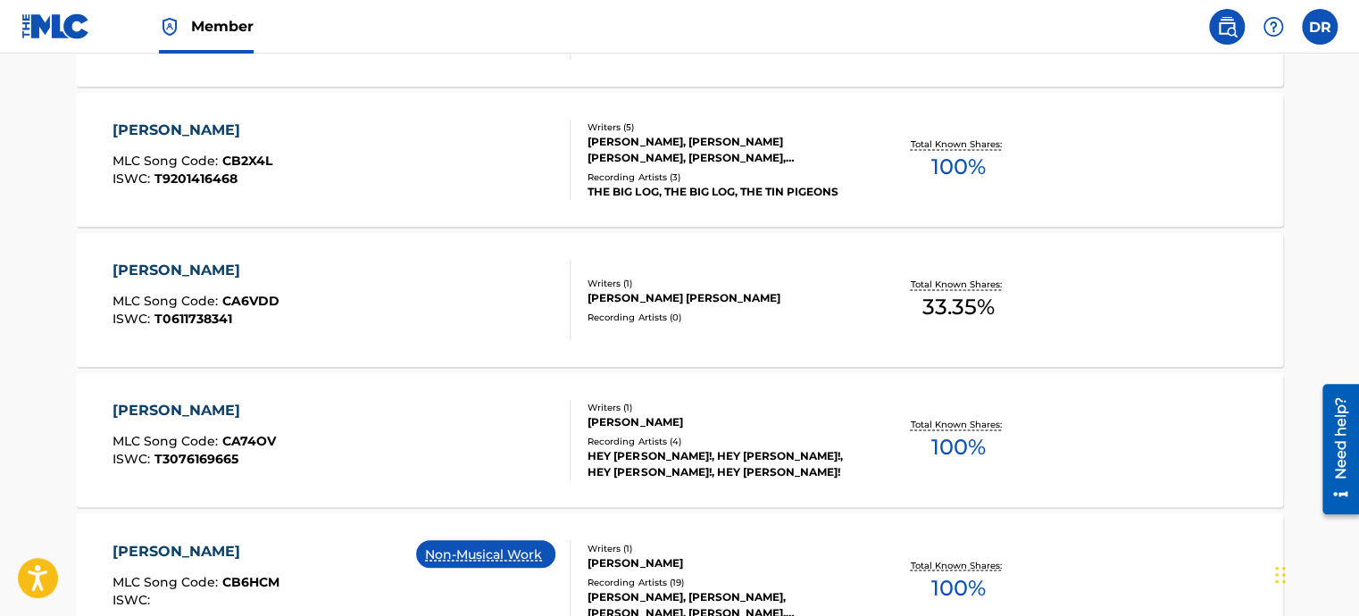
click at [700, 155] on div "[PERSON_NAME], [PERSON_NAME] [PERSON_NAME], [PERSON_NAME], [PERSON_NAME] [PERSO…" at bounding box center [723, 150] width 270 height 32
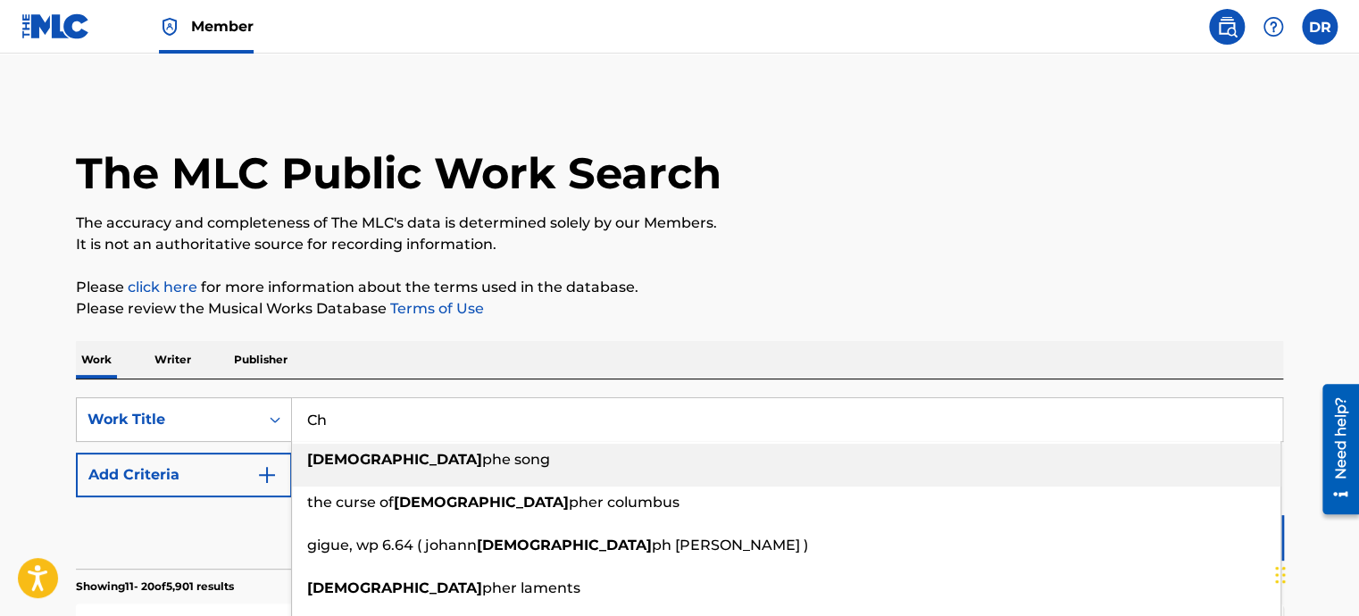
type input "C"
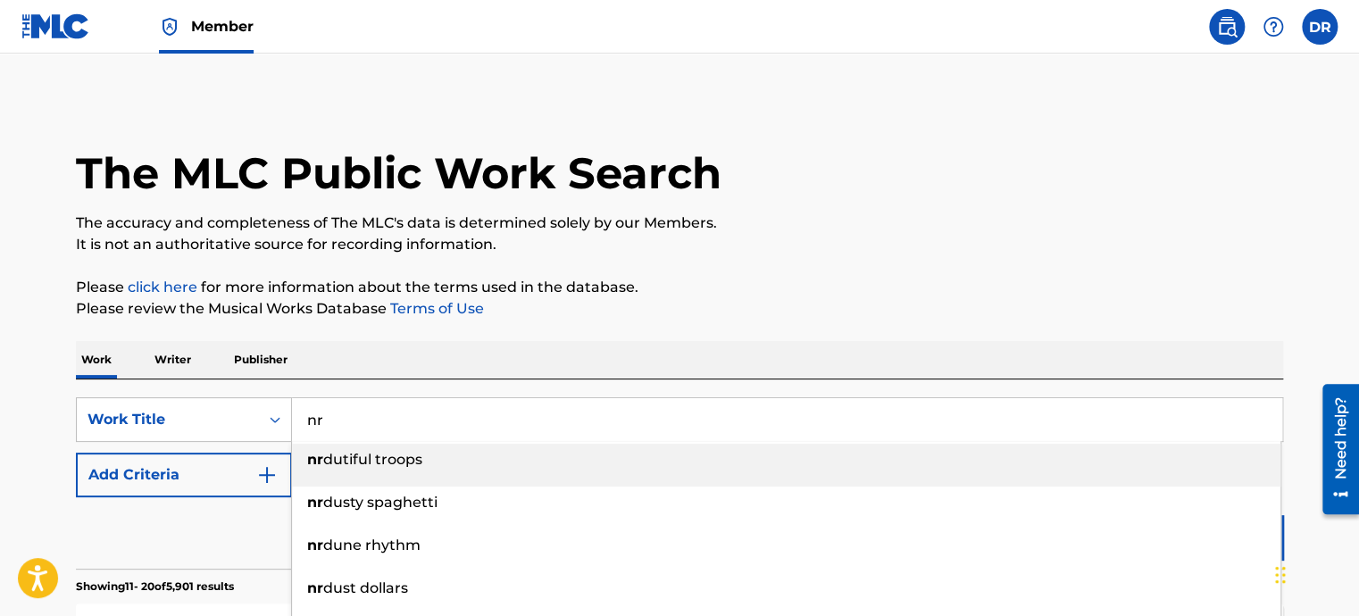
type input "n"
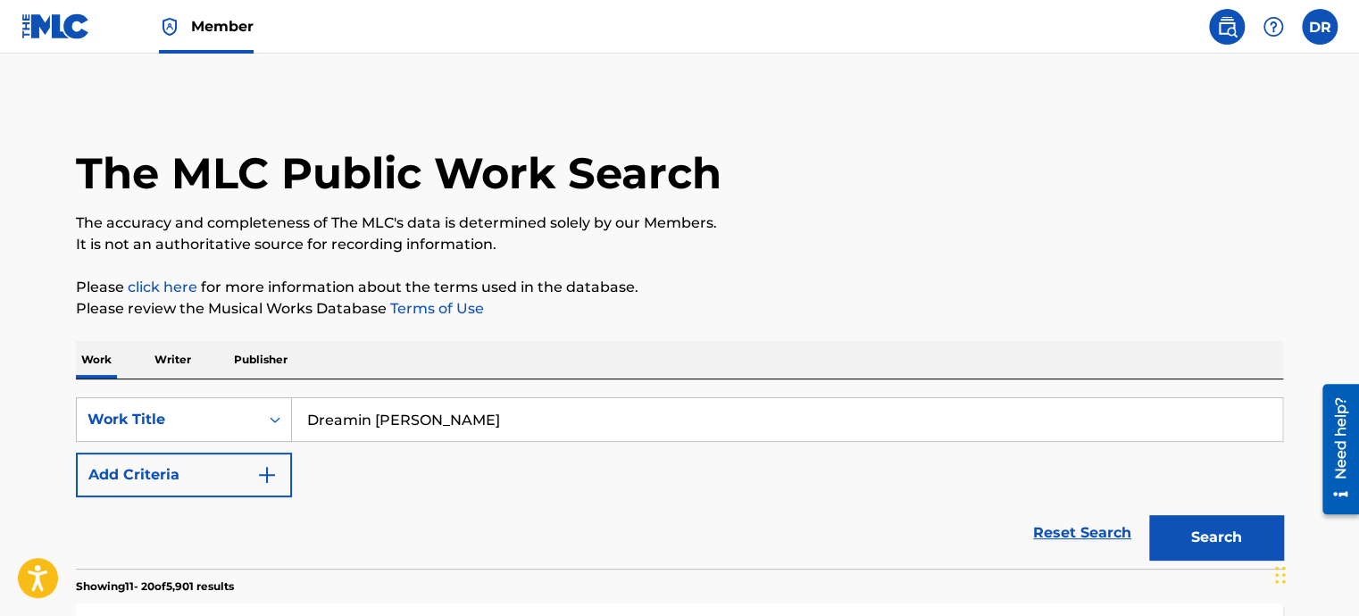
click at [1149, 515] on button "Search" at bounding box center [1216, 537] width 134 height 45
click at [1200, 542] on button "Search" at bounding box center [1216, 537] width 134 height 45
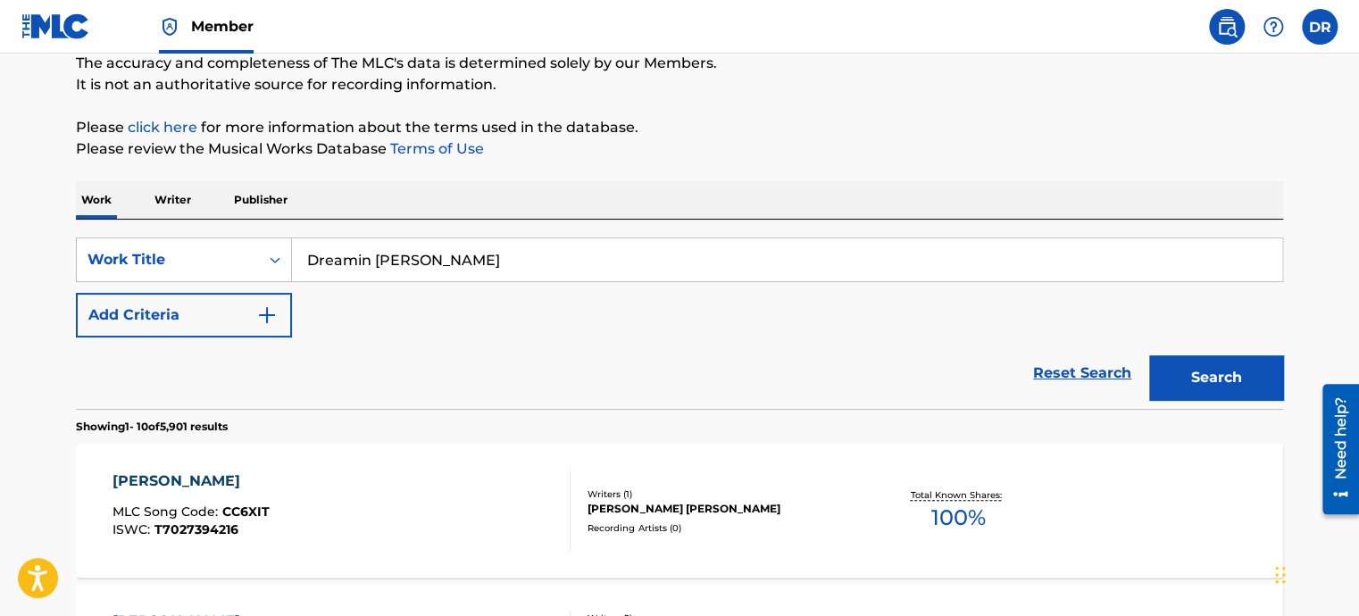
scroll to position [179, 0]
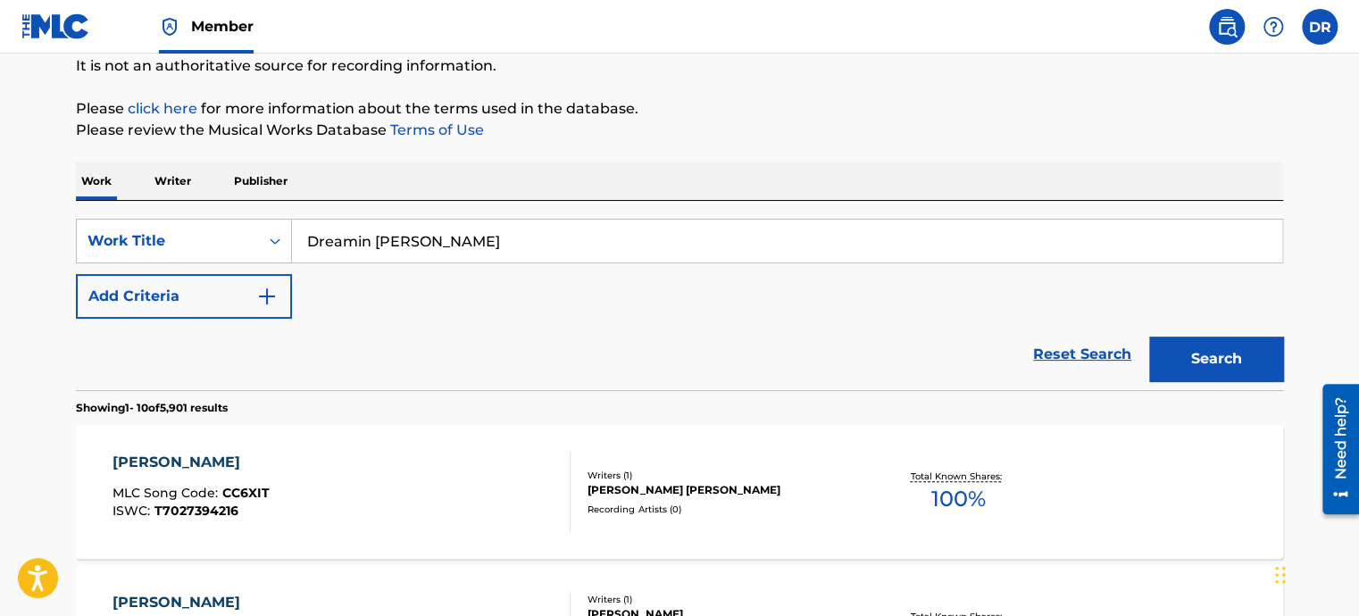
click at [365, 240] on input "Dreamin [PERSON_NAME]" at bounding box center [787, 241] width 990 height 43
type input "Changes [PERSON_NAME]"
click at [1149, 337] on button "Search" at bounding box center [1216, 359] width 134 height 45
click at [270, 474] on div "[PERSON_NAME] MLC Song Code : CC6XIT ISWC : T7027394216" at bounding box center [191, 492] width 157 height 80
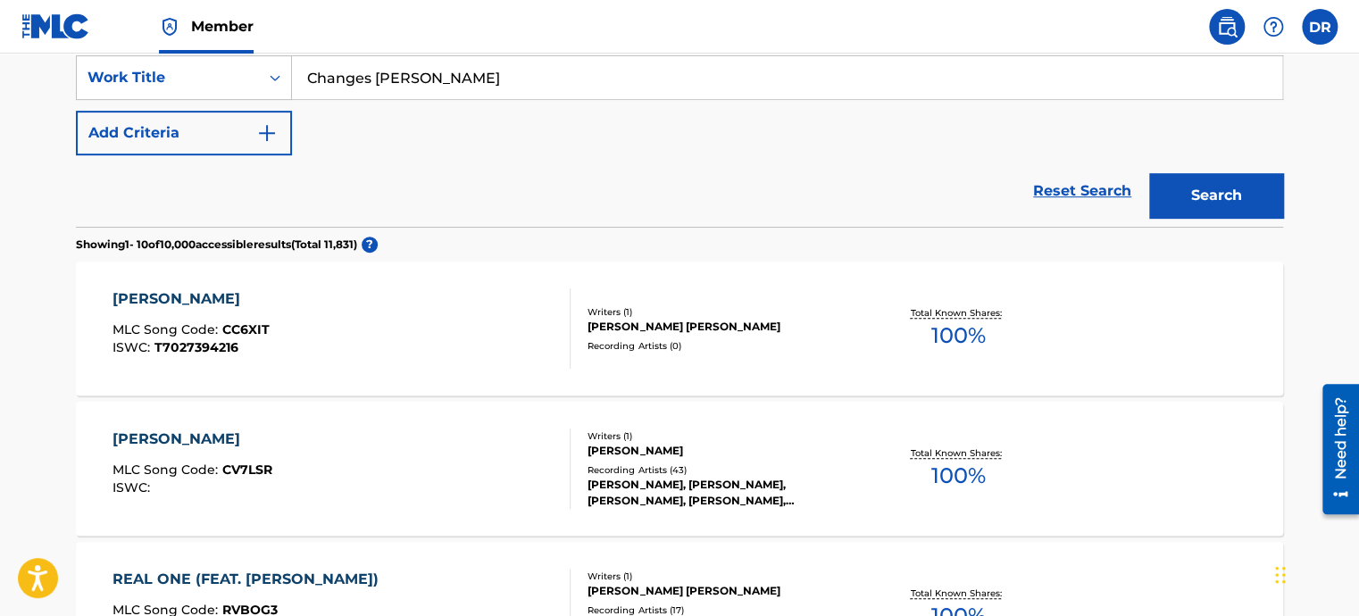
scroll to position [357, 0]
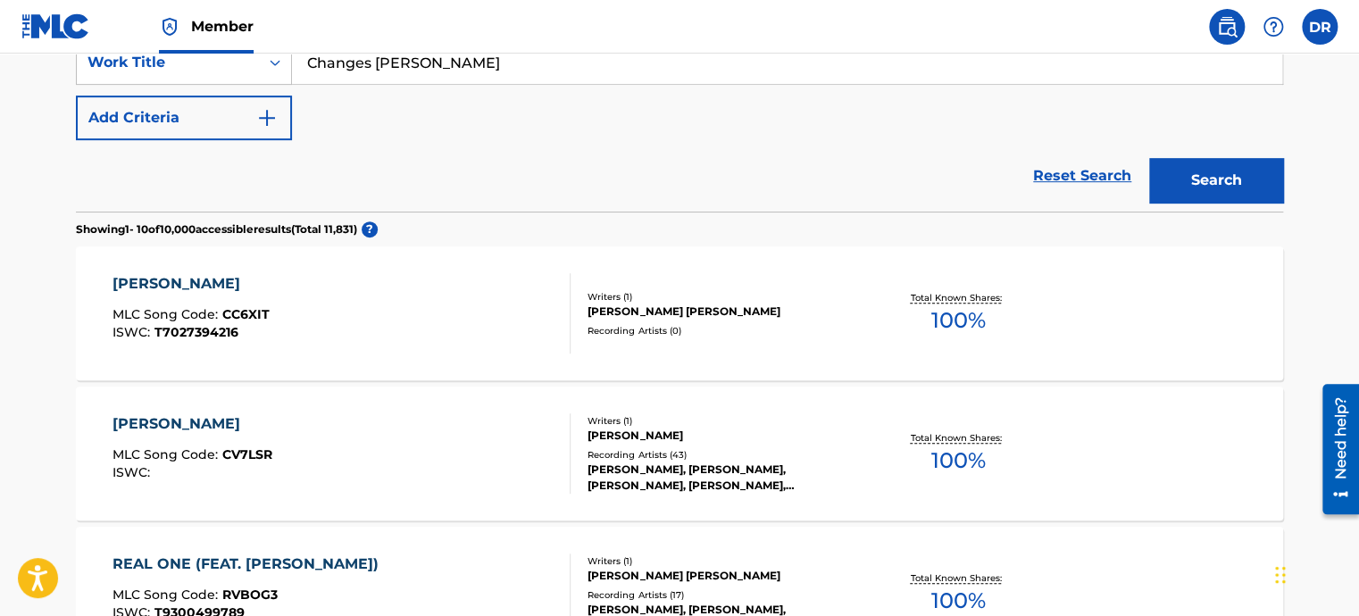
click at [270, 428] on div "[PERSON_NAME]" at bounding box center [193, 424] width 160 height 21
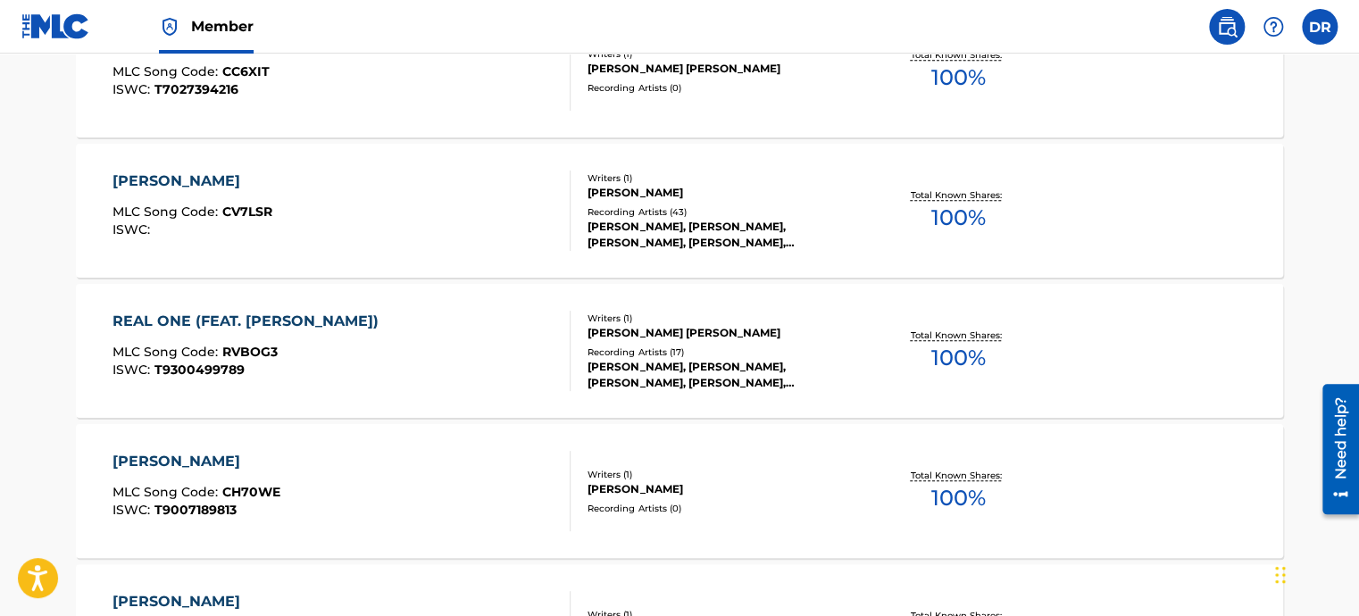
scroll to position [625, 0]
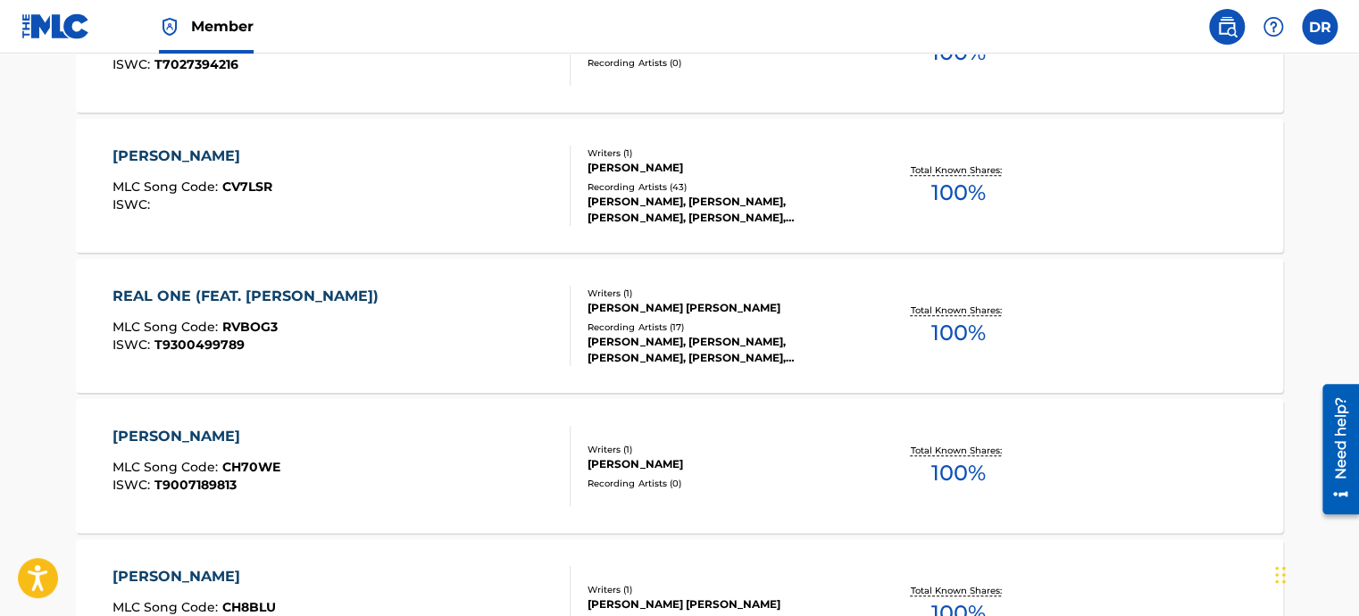
click at [348, 298] on div "REAL ONE (FEAT. [PERSON_NAME])" at bounding box center [250, 296] width 275 height 21
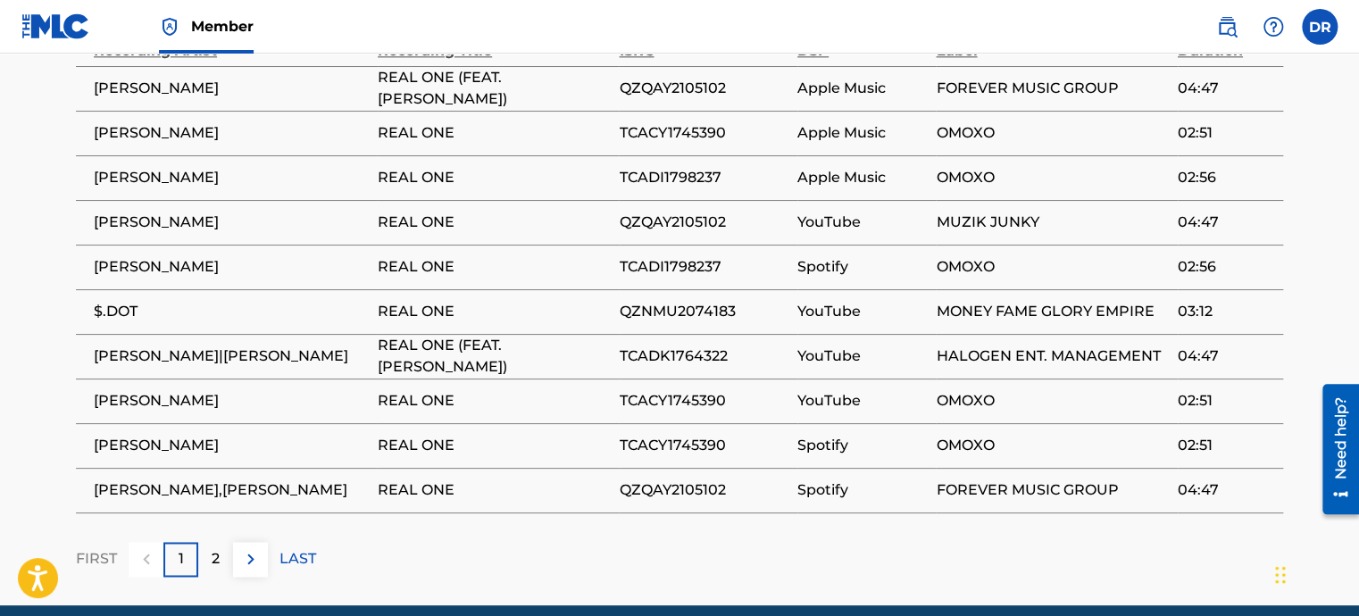
scroll to position [1161, 0]
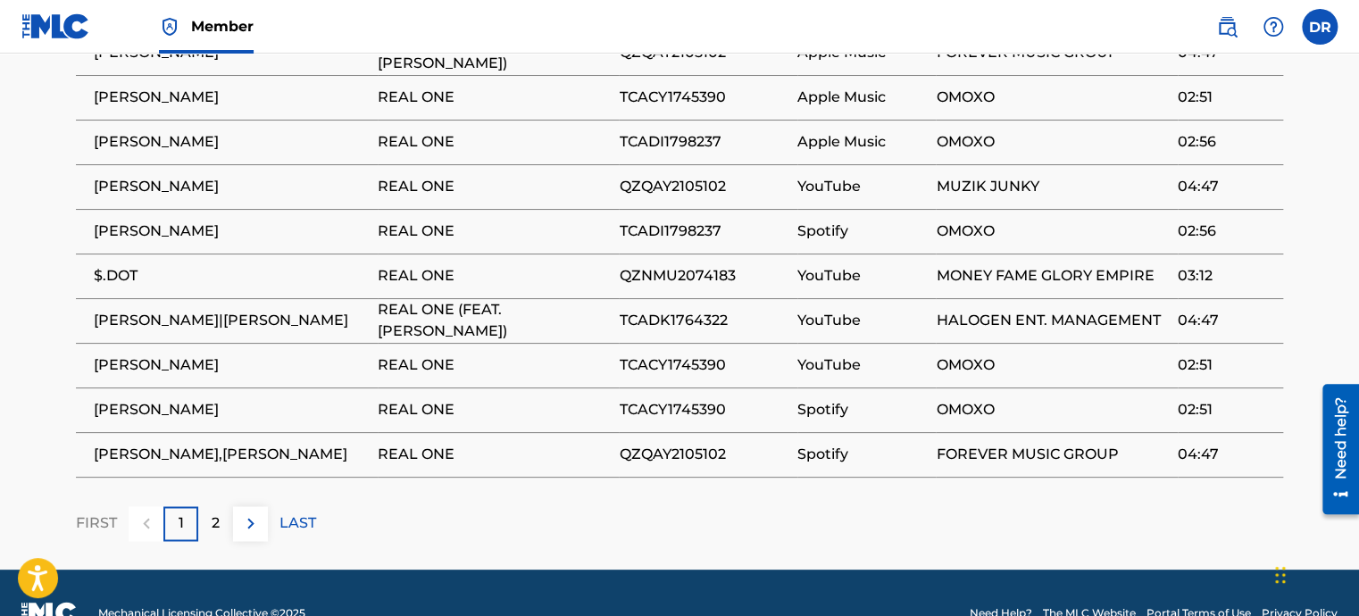
click at [213, 534] on p "2" at bounding box center [216, 523] width 8 height 21
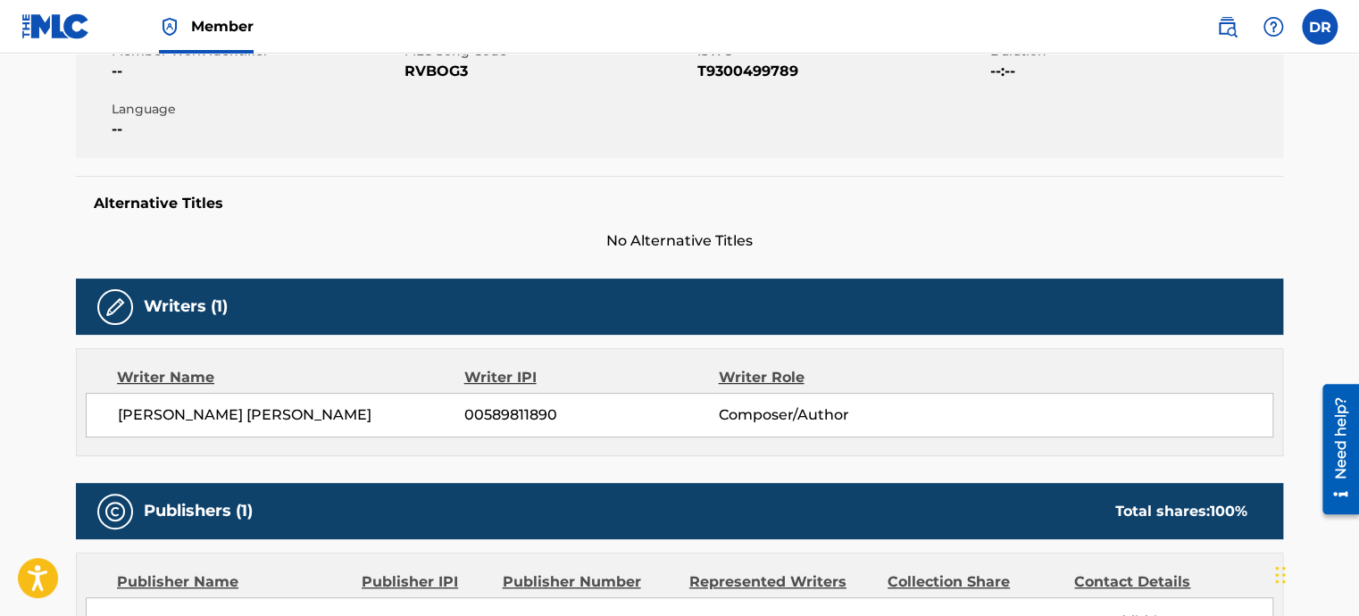
scroll to position [295, 0]
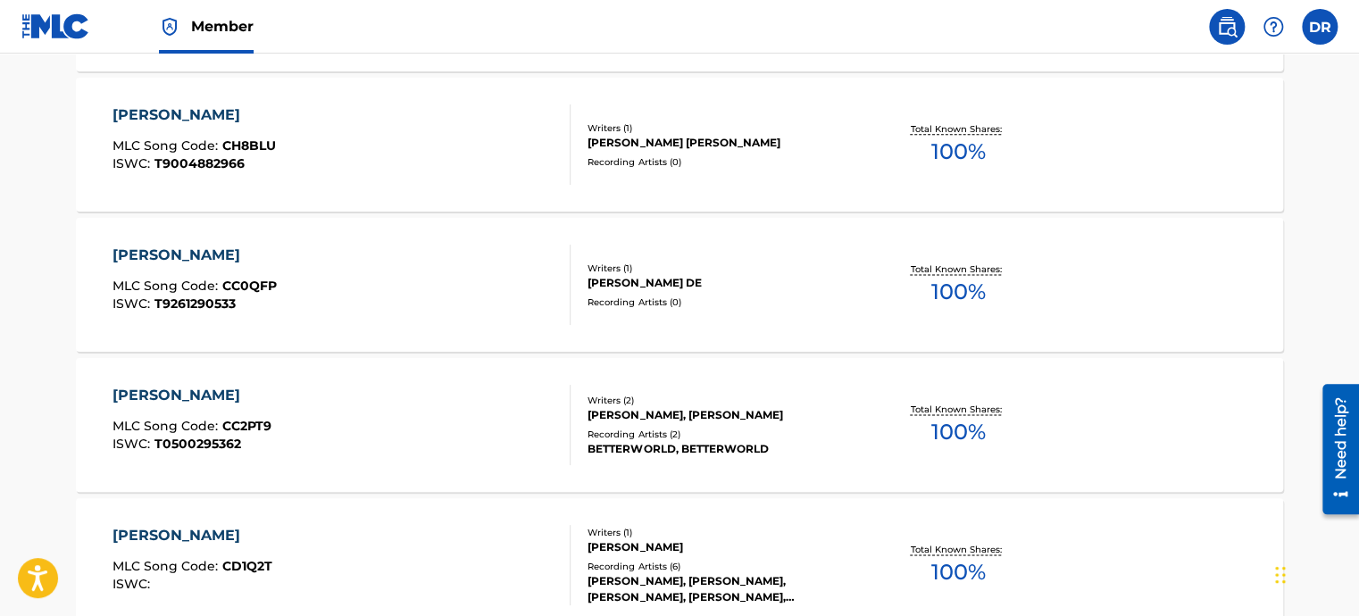
scroll to position [1118, 0]
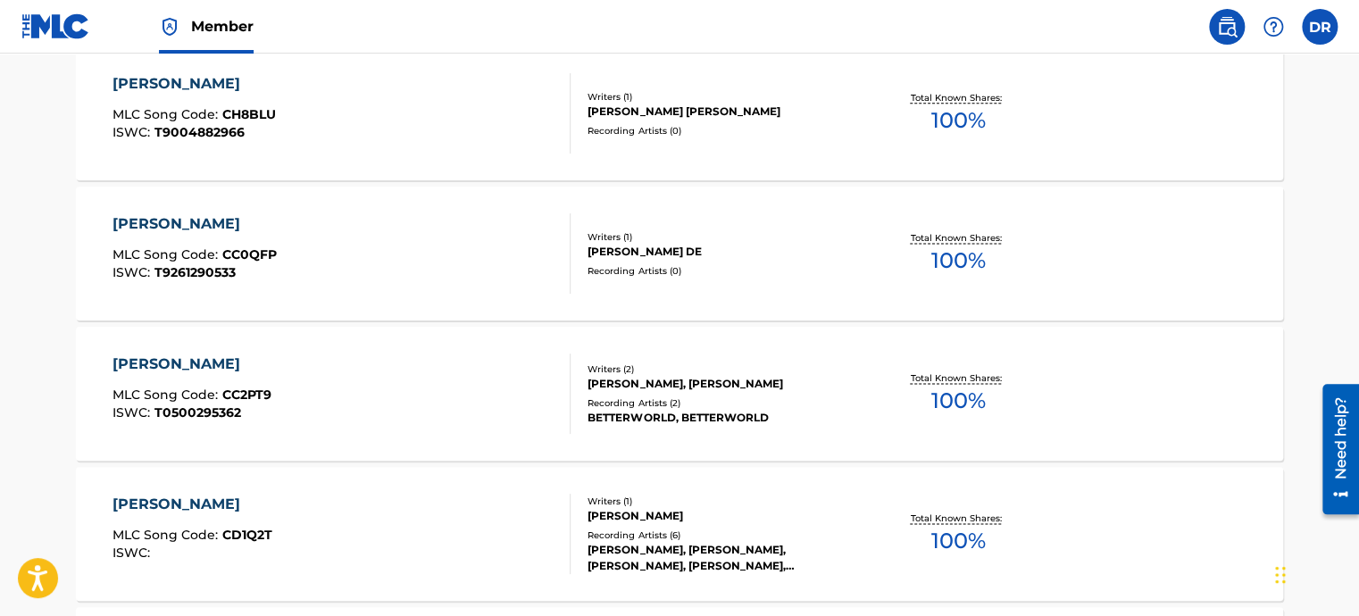
click at [208, 359] on div "[PERSON_NAME]" at bounding box center [192, 364] width 159 height 21
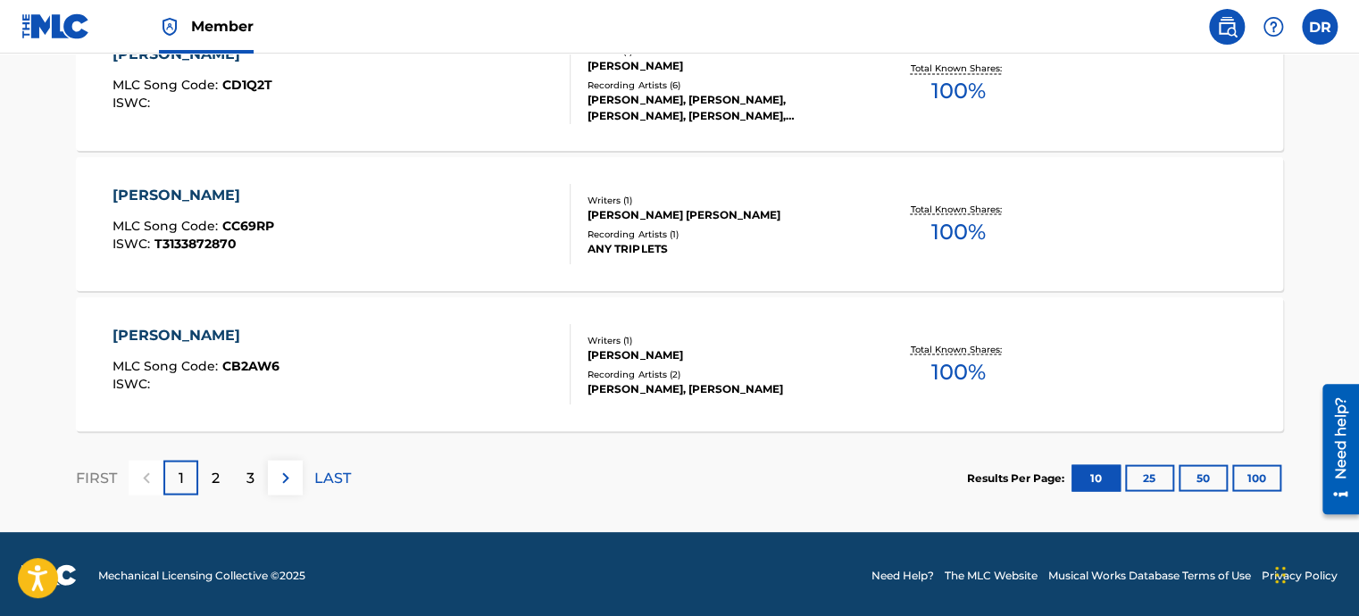
scroll to position [1569, 0]
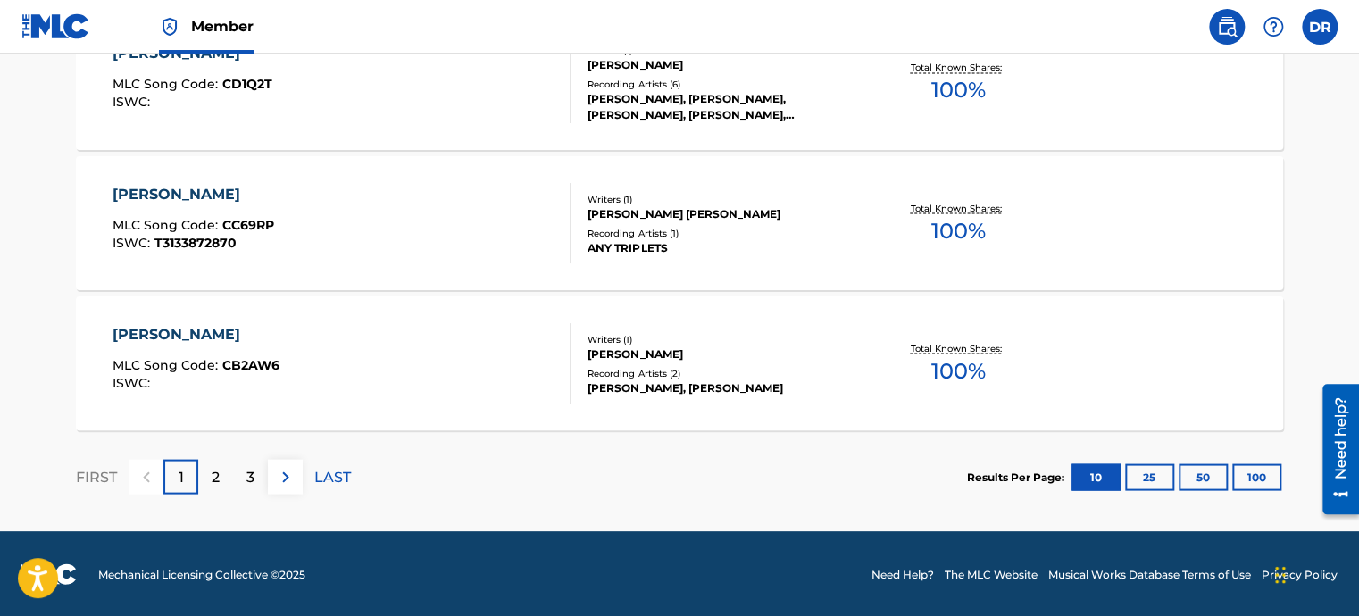
click at [210, 479] on div "2" at bounding box center [215, 476] width 35 height 35
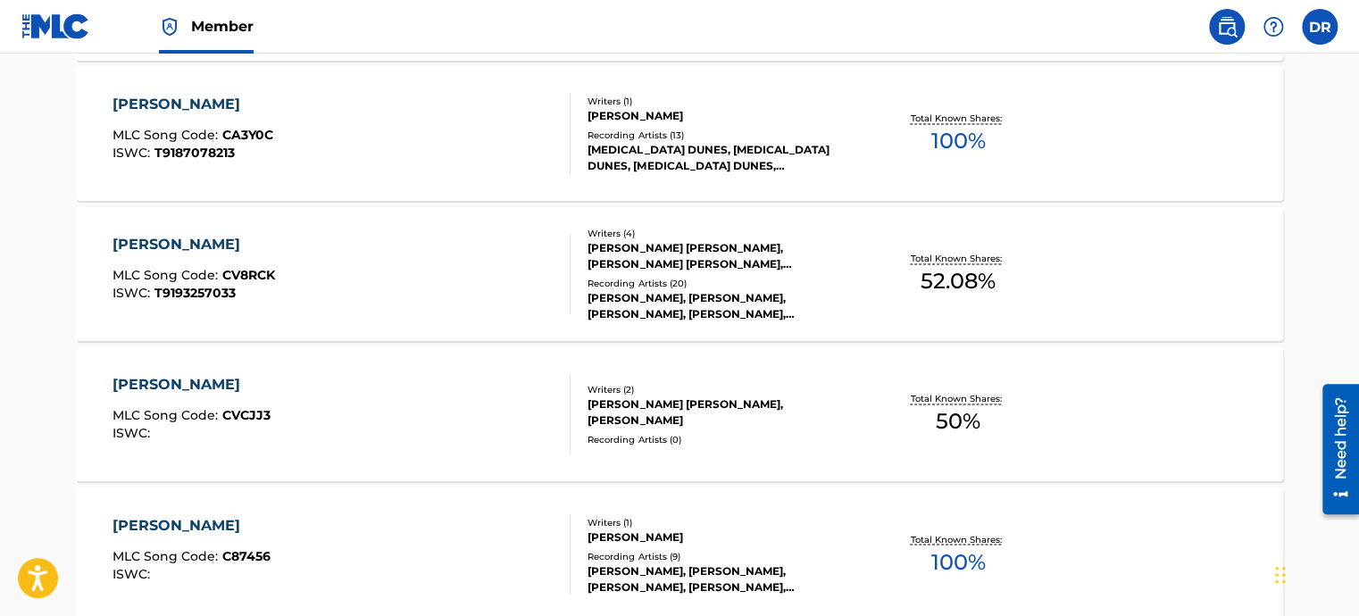
scroll to position [1212, 0]
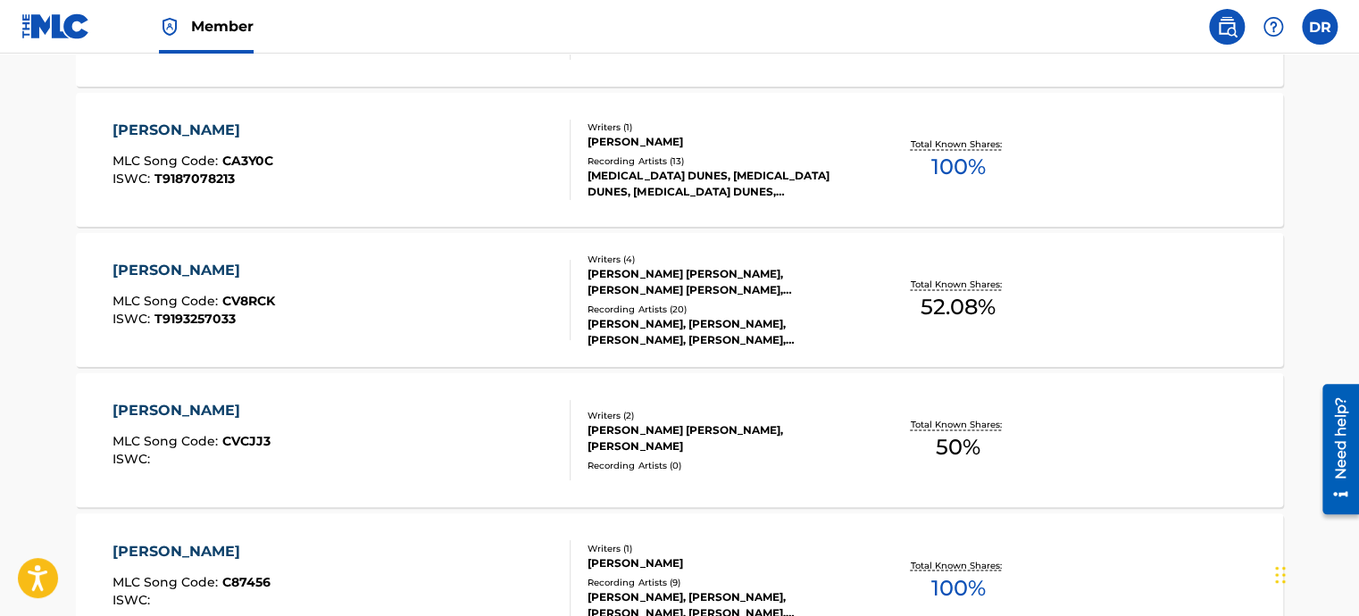
click at [345, 183] on div "[PERSON_NAME] MLC Song Code : CA3Y0C ISWC : T9187078213" at bounding box center [342, 160] width 459 height 80
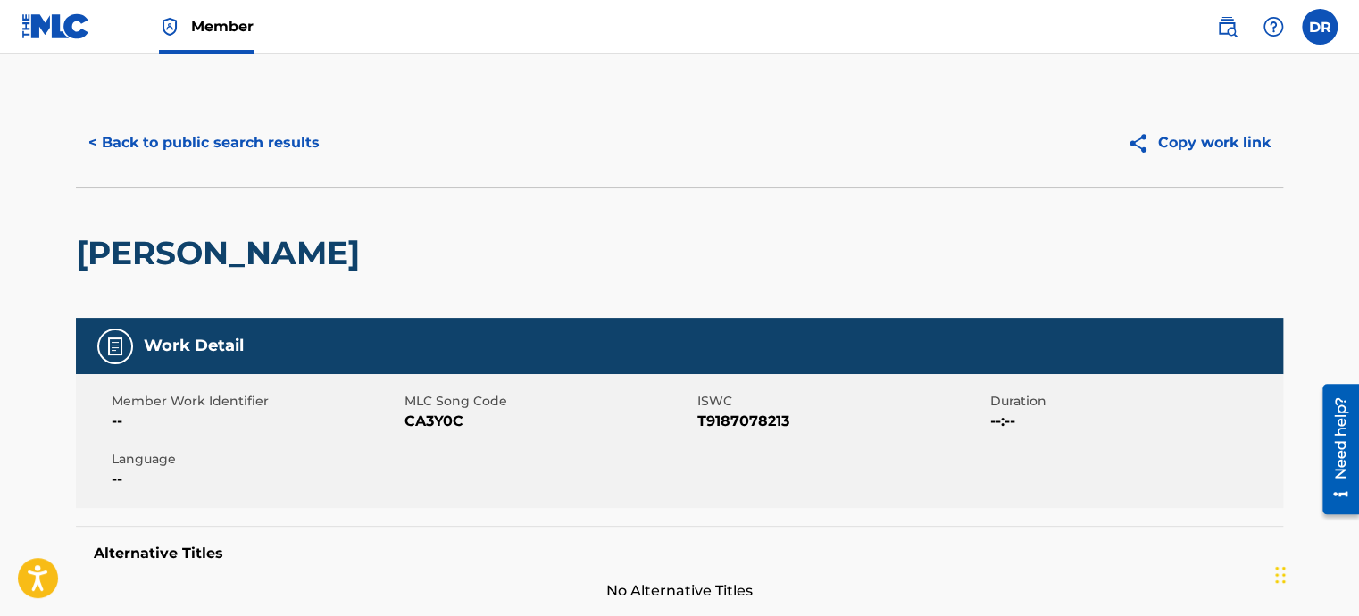
scroll to position [1258, 0]
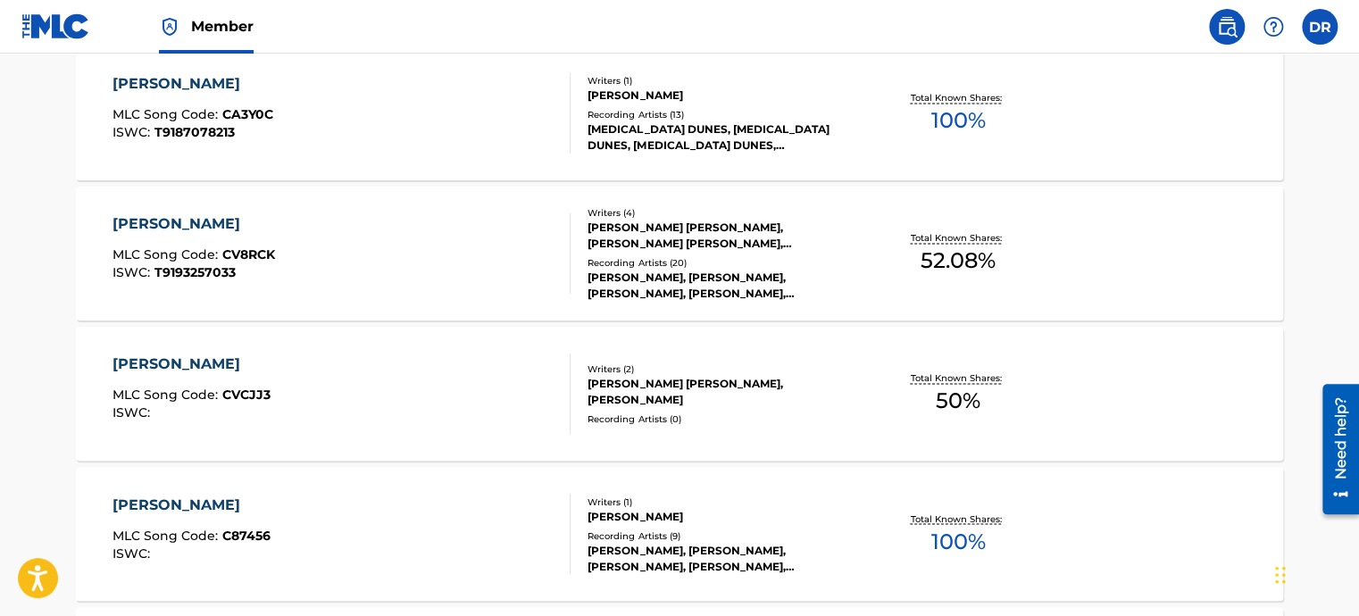
click at [385, 402] on div "[PERSON_NAME] MLC Song Code : CVCJJ3 ISWC :" at bounding box center [342, 394] width 459 height 80
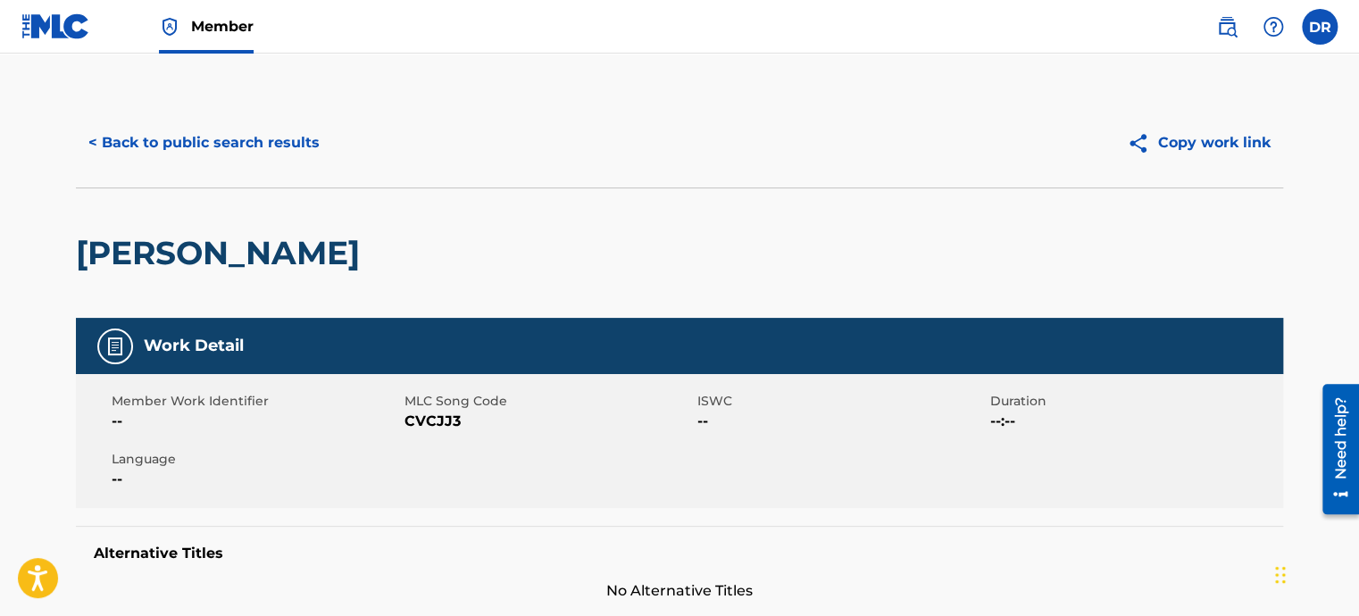
scroll to position [1305, 0]
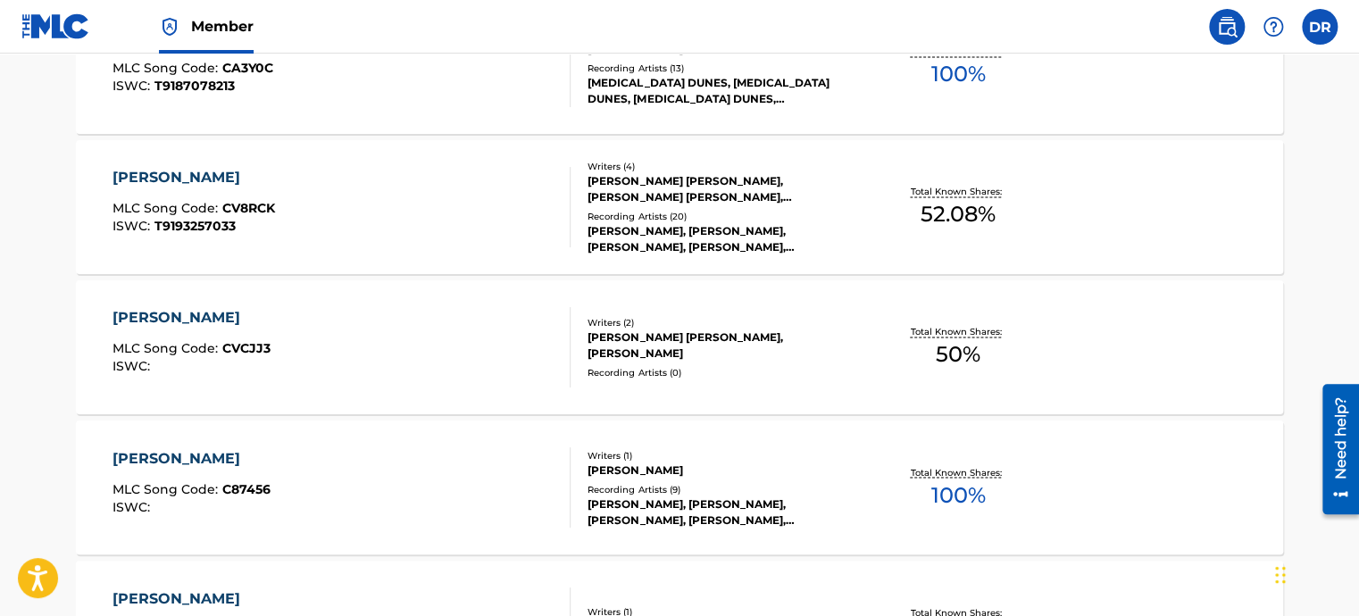
click at [624, 496] on div "[PERSON_NAME], [PERSON_NAME], [PERSON_NAME], [PERSON_NAME], [PERSON_NAME]" at bounding box center [723, 512] width 270 height 32
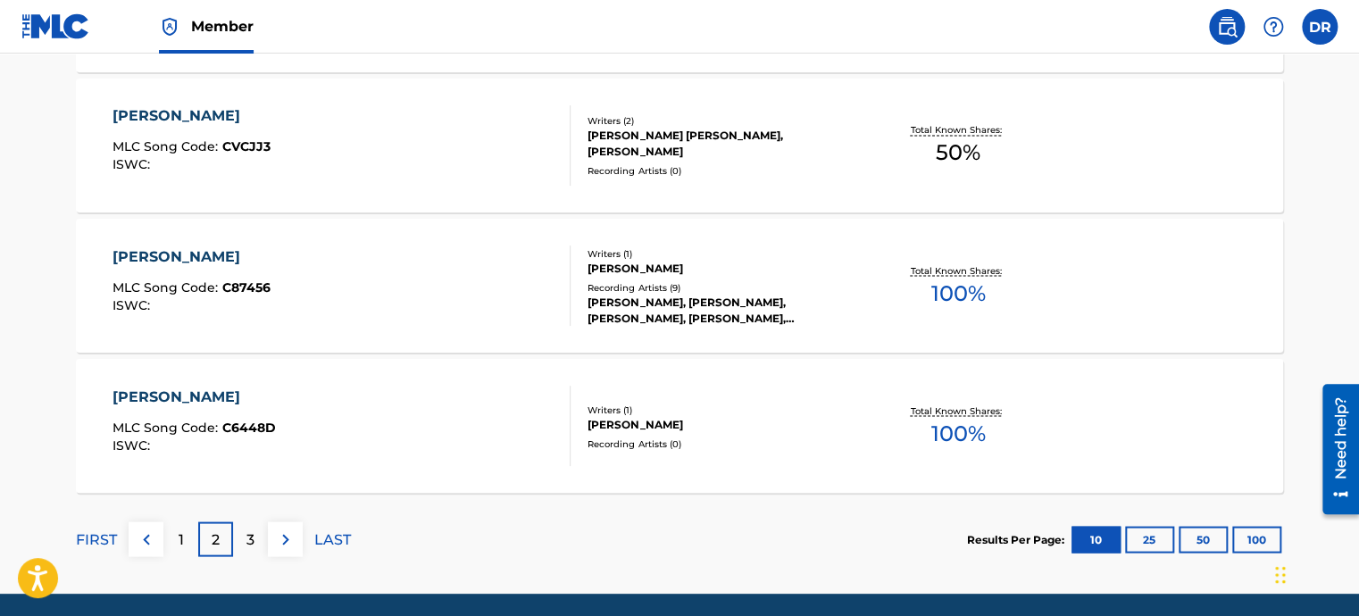
scroll to position [1518, 0]
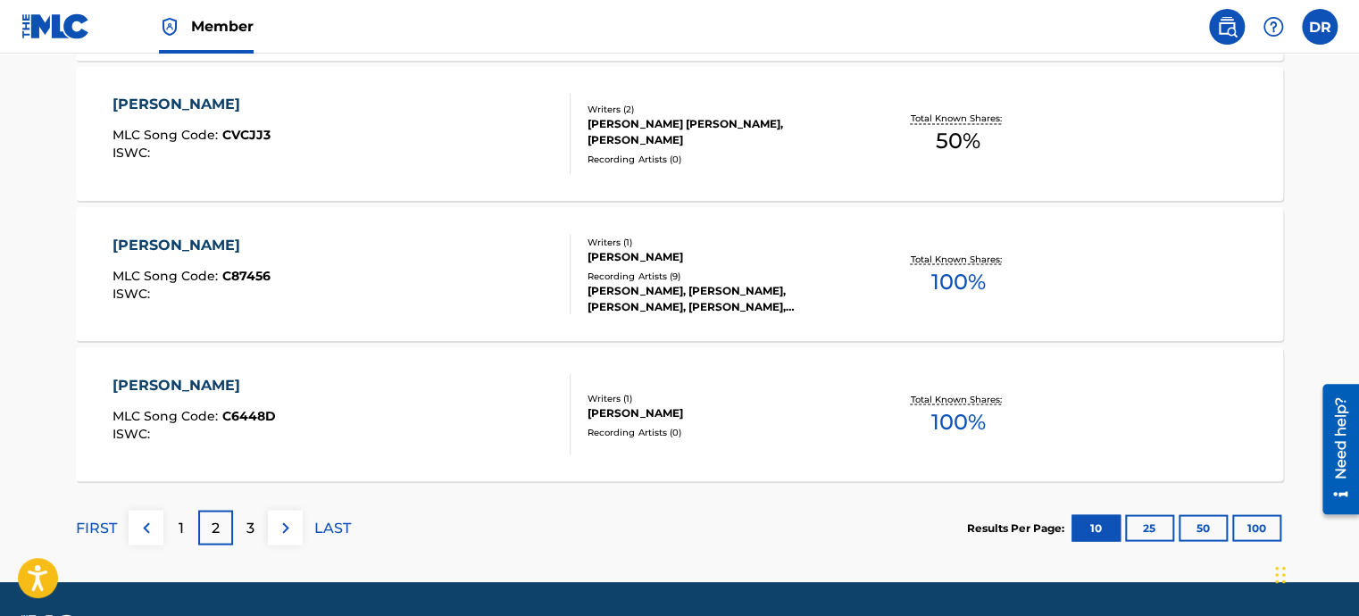
click at [252, 527] on p "3" at bounding box center [251, 527] width 8 height 21
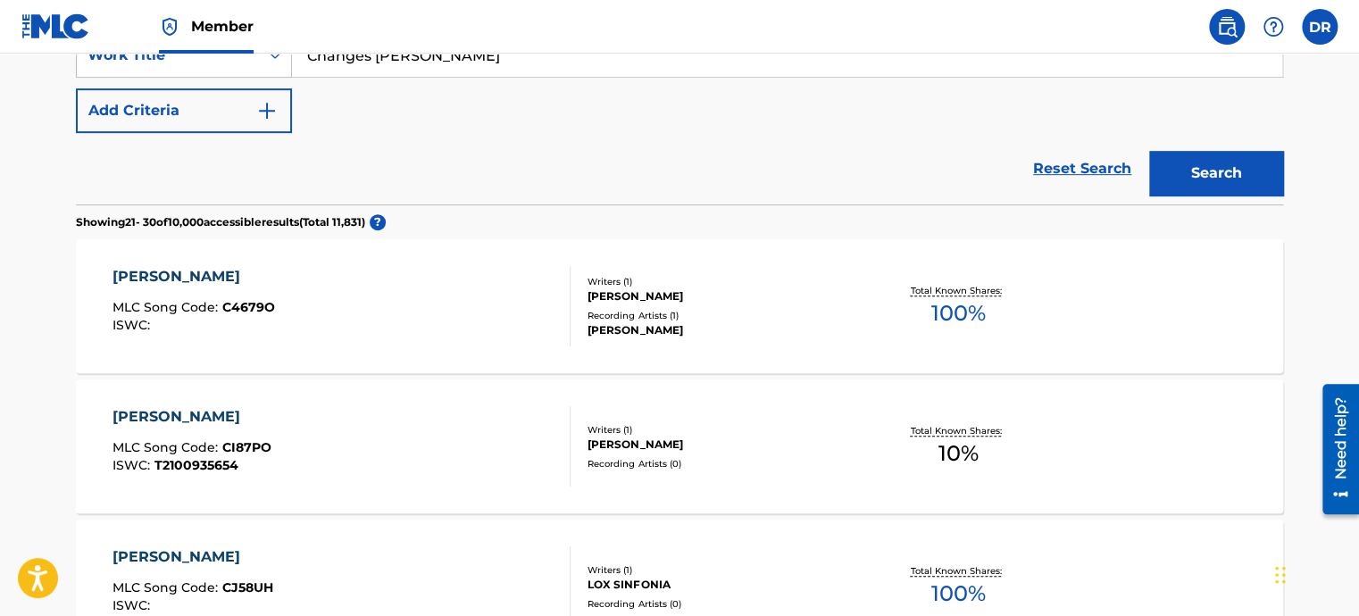
scroll to position [179, 0]
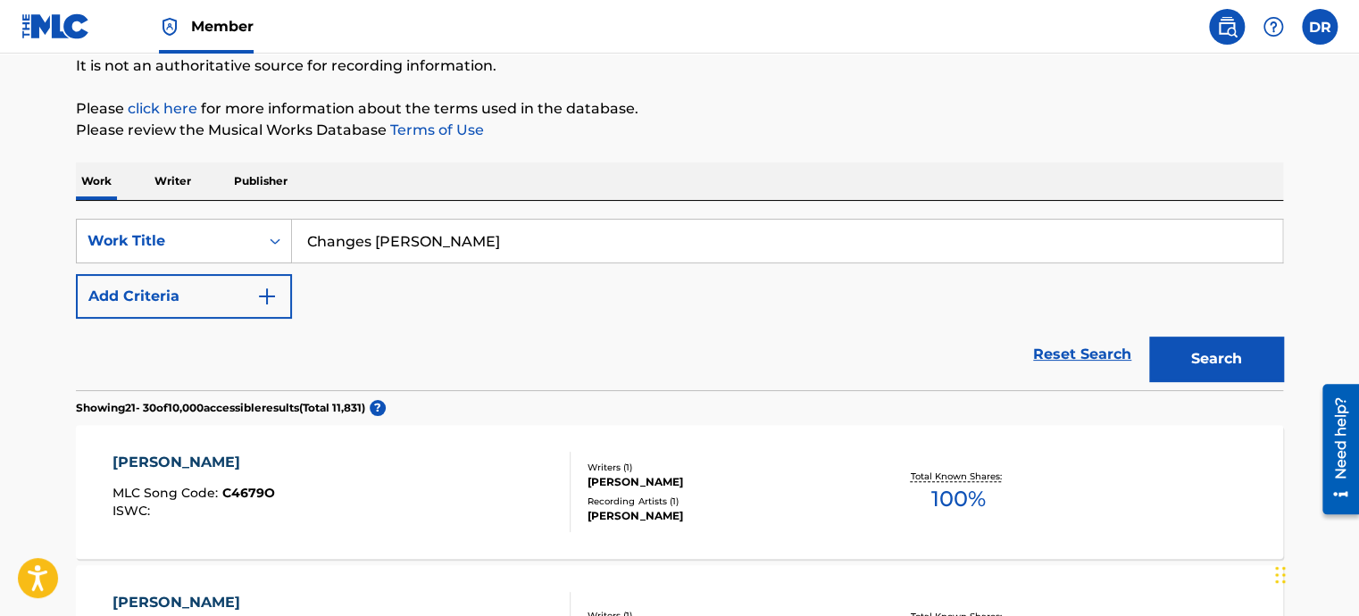
click at [564, 246] on input "Changes [PERSON_NAME]" at bounding box center [787, 241] width 990 height 43
click at [200, 455] on div "[PERSON_NAME]" at bounding box center [194, 462] width 163 height 21
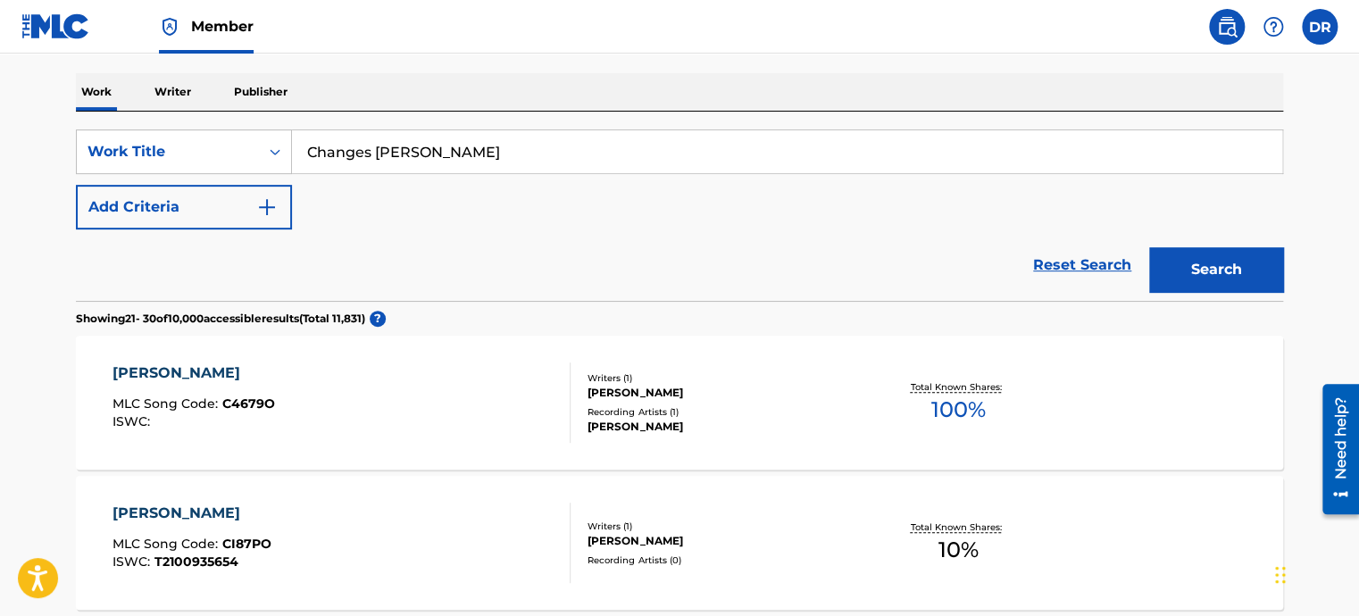
drag, startPoint x: 578, startPoint y: 159, endPoint x: 333, endPoint y: 134, distance: 246.0
click at [333, 134] on input "Changes [PERSON_NAME]" at bounding box center [787, 151] width 990 height 43
type input "C"
type input "All I see [PERSON_NAME]"
click at [1149, 247] on button "Search" at bounding box center [1216, 269] width 134 height 45
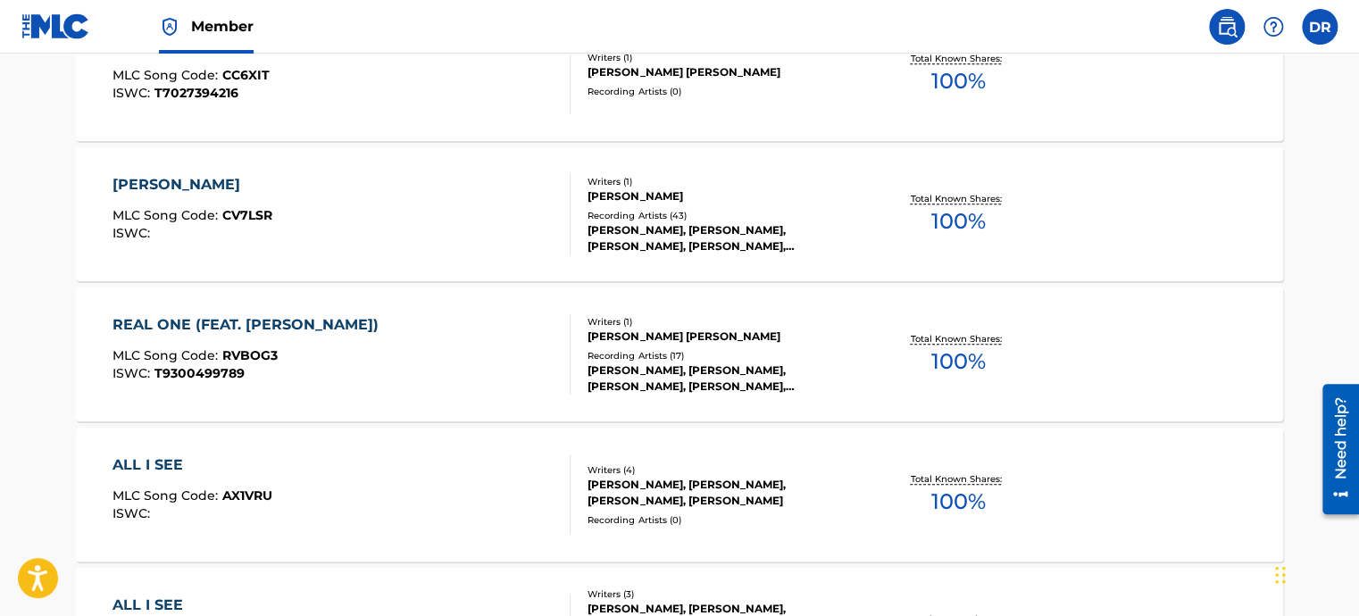
scroll to position [625, 0]
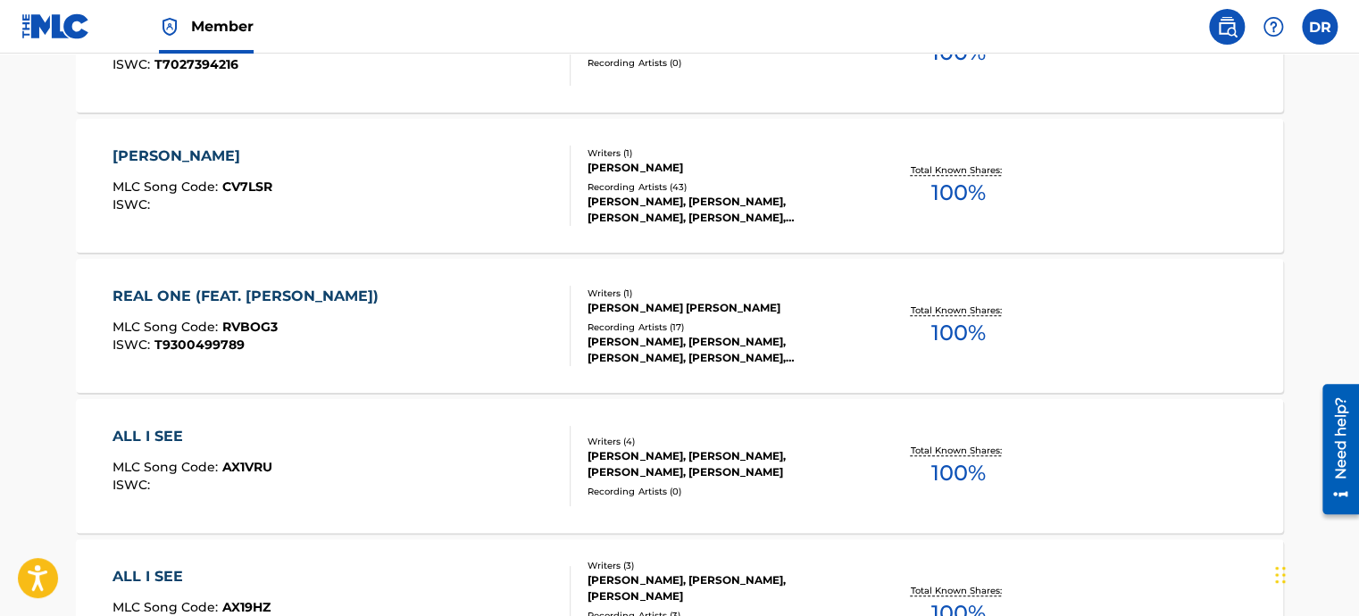
click at [643, 445] on div "Writers ( 4 )" at bounding box center [723, 441] width 270 height 13
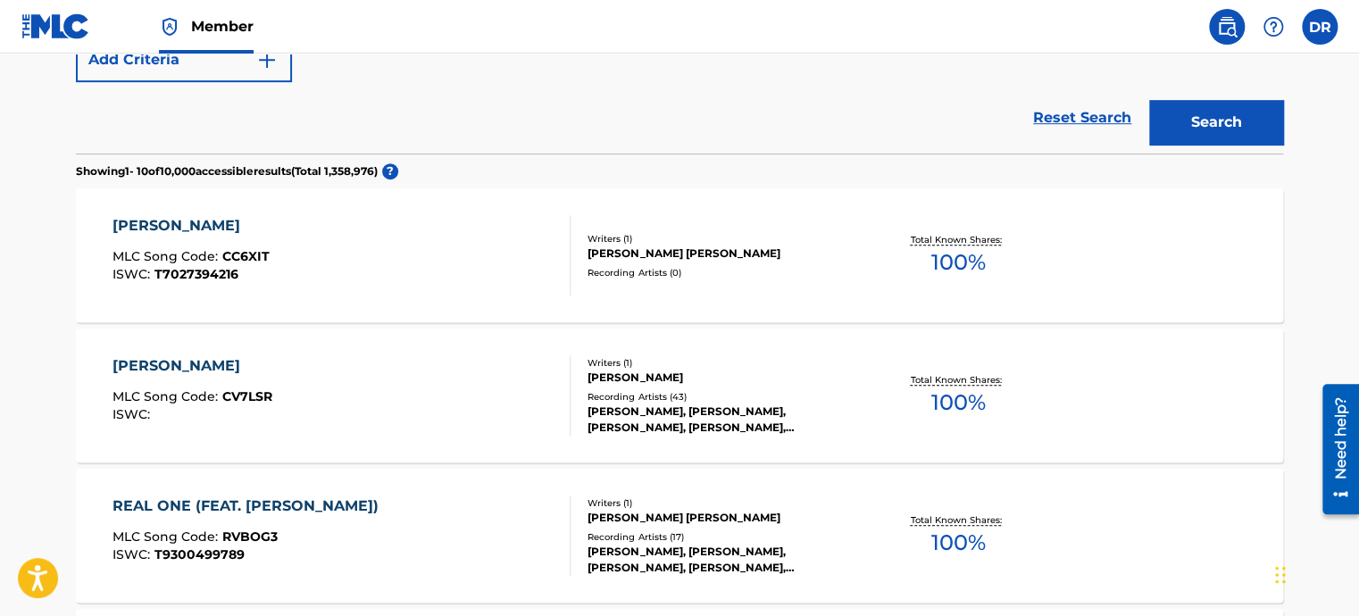
scroll to position [447, 0]
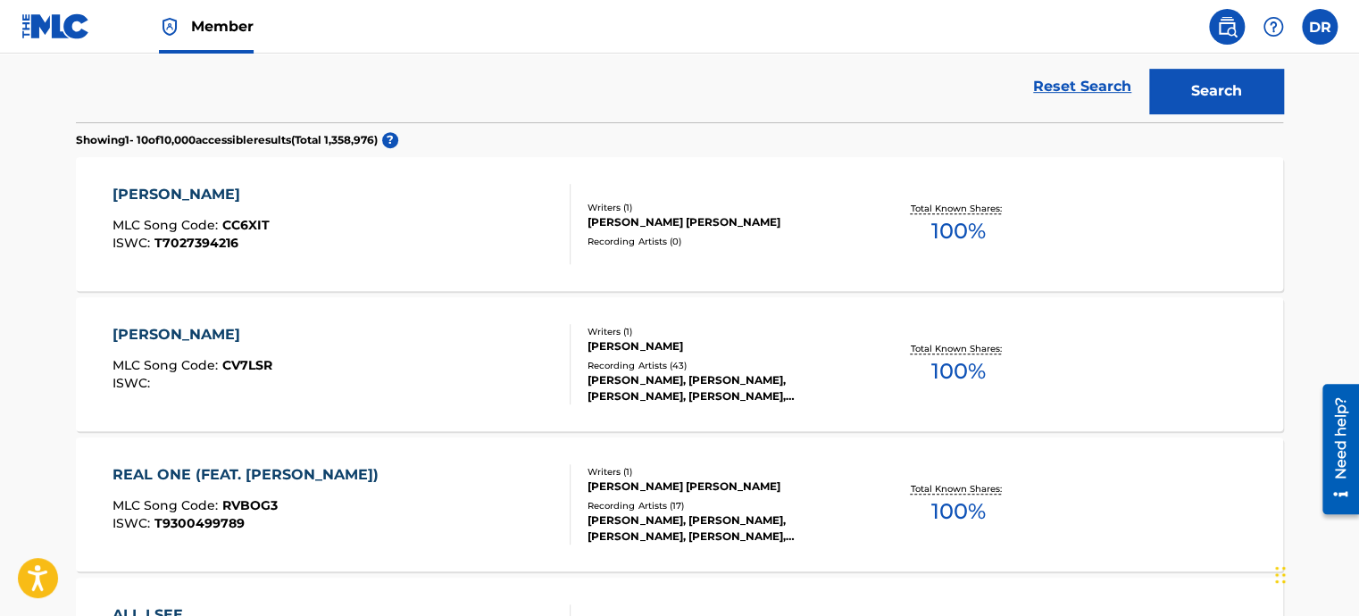
click at [365, 477] on div "REAL ONE (FEAT. [PERSON_NAME])" at bounding box center [250, 474] width 275 height 21
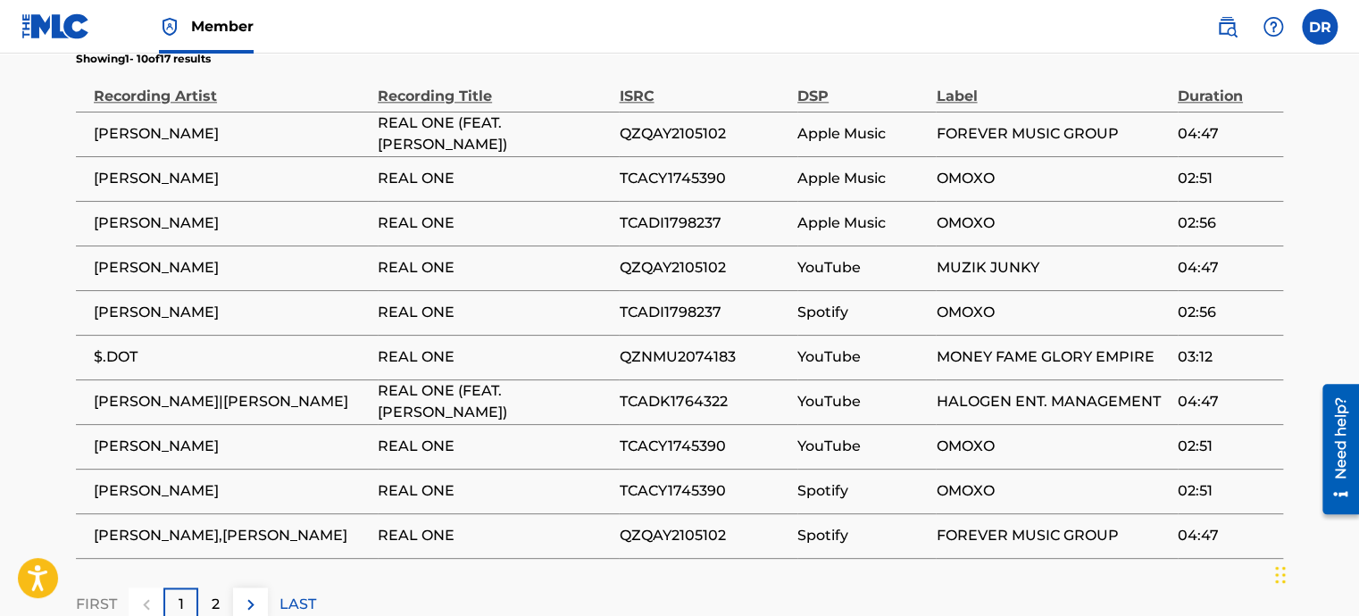
scroll to position [1161, 0]
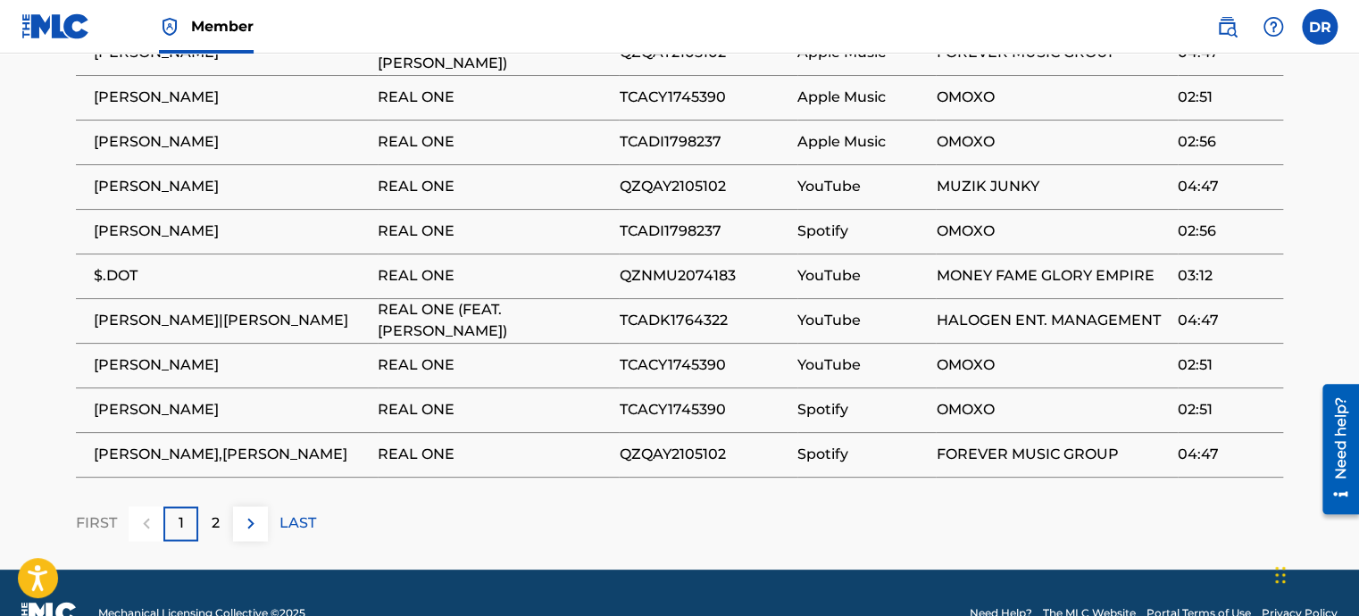
click at [202, 541] on div "2" at bounding box center [215, 523] width 35 height 35
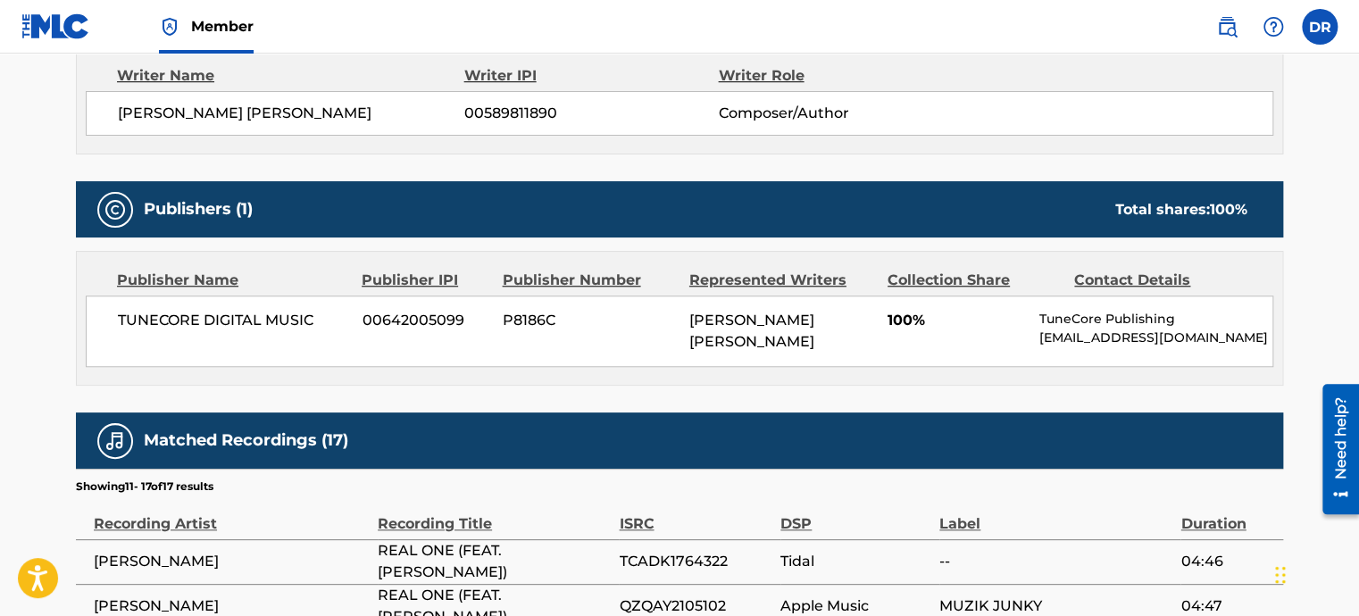
scroll to position [295, 0]
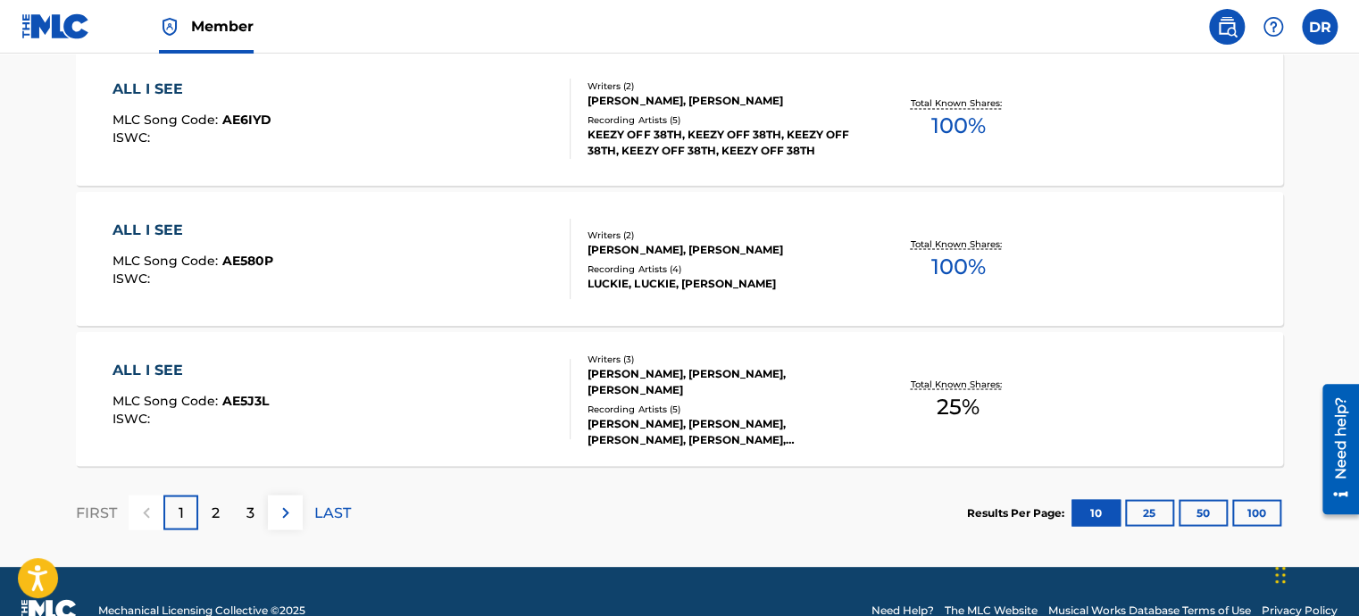
scroll to position [1569, 0]
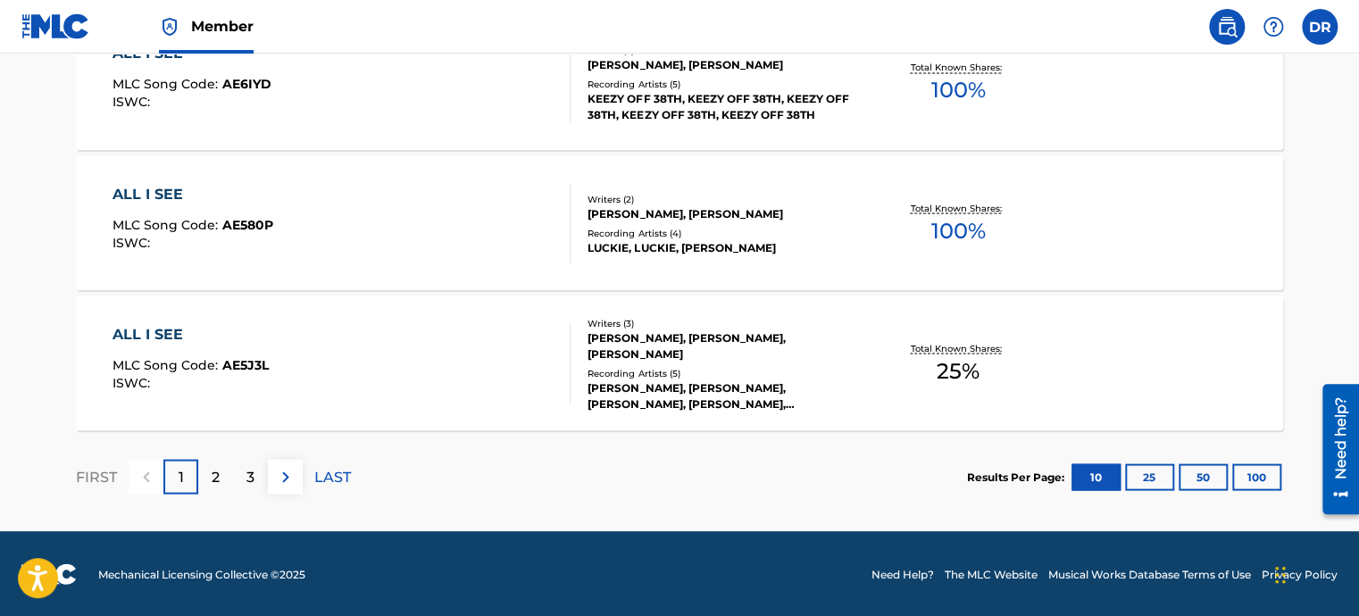
click at [1146, 474] on button "25" at bounding box center [1149, 477] width 49 height 27
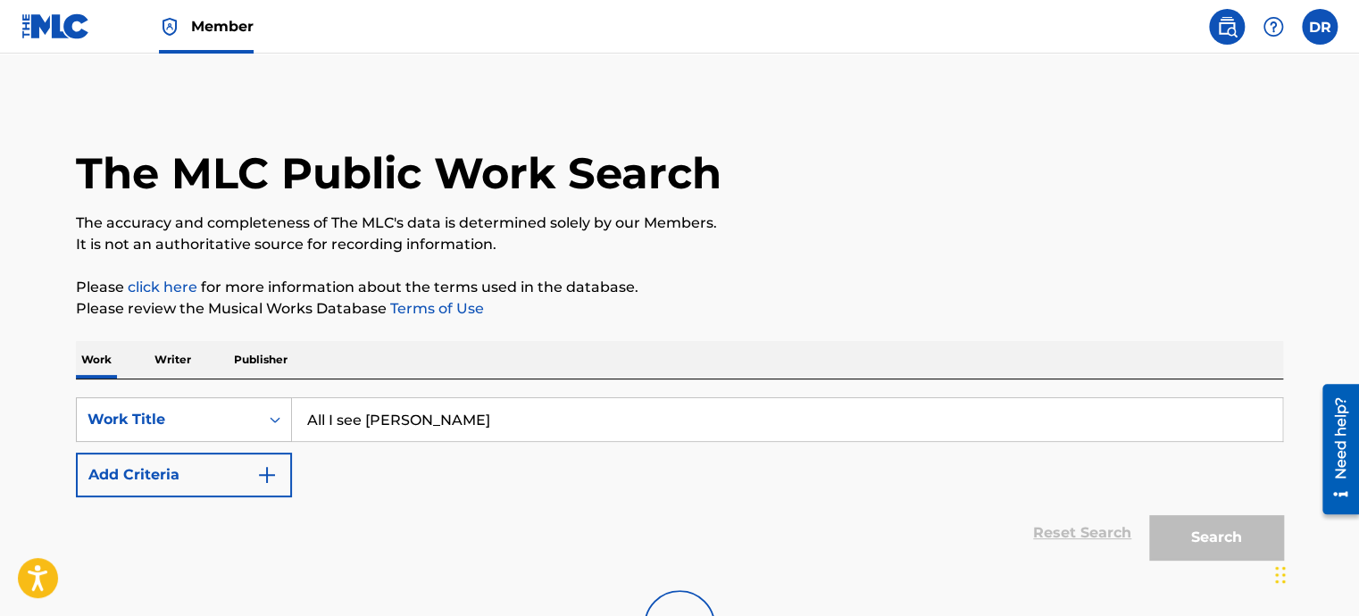
scroll to position [161, 0]
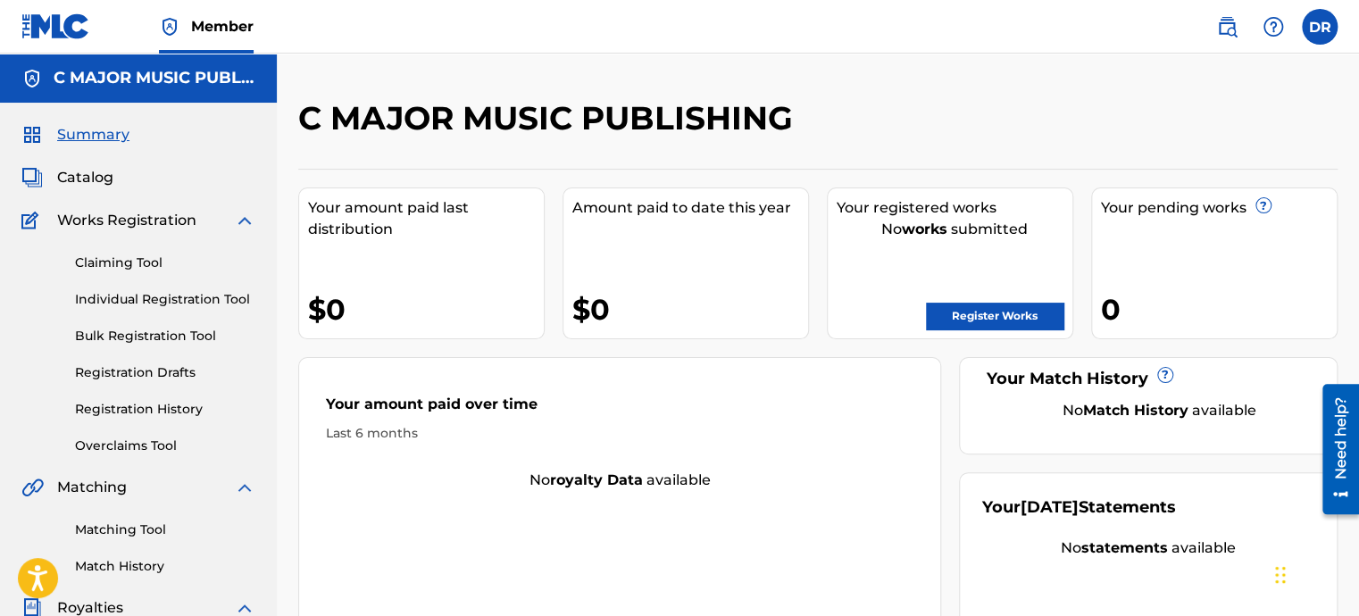
click at [1329, 30] on label at bounding box center [1320, 27] width 36 height 36
click at [1320, 27] on input "DR [PERSON_NAME] [EMAIL_ADDRESS][DOMAIN_NAME] Notification Preferences Profile …" at bounding box center [1320, 27] width 0 height 0
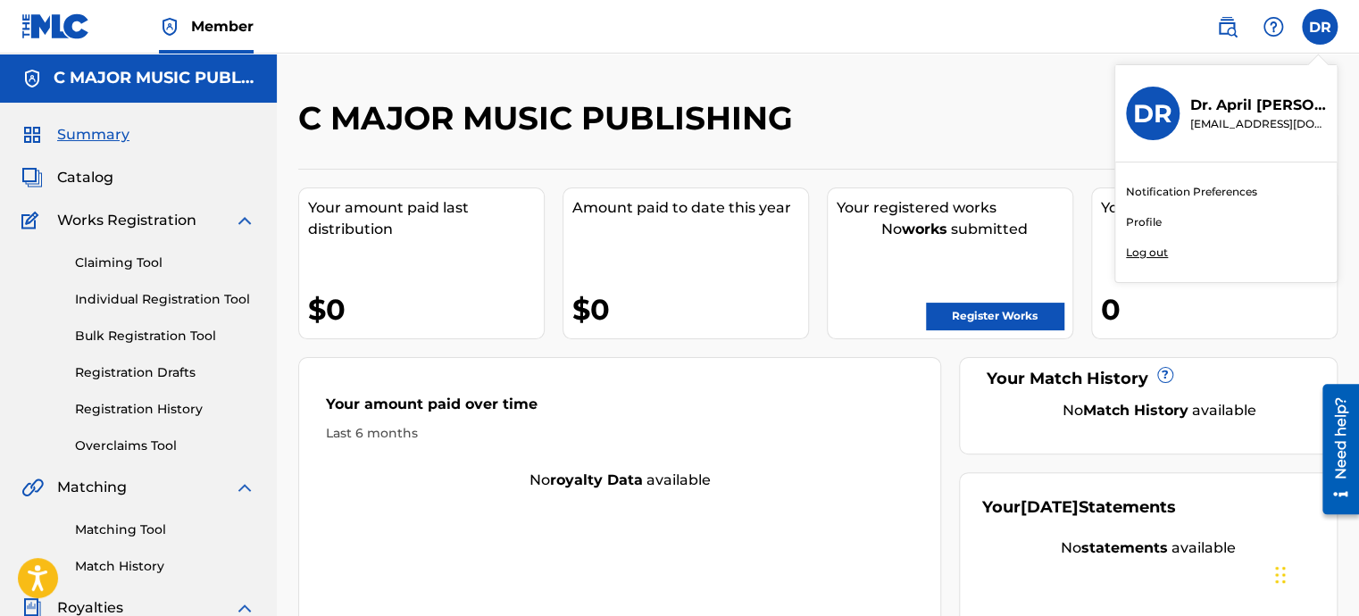
click at [1139, 255] on p "Log out" at bounding box center [1147, 253] width 42 height 16
click at [1320, 27] on input "DR [PERSON_NAME] [EMAIL_ADDRESS][DOMAIN_NAME] Notification Preferences Profile …" at bounding box center [1320, 27] width 0 height 0
